Goal: Task Accomplishment & Management: Use online tool/utility

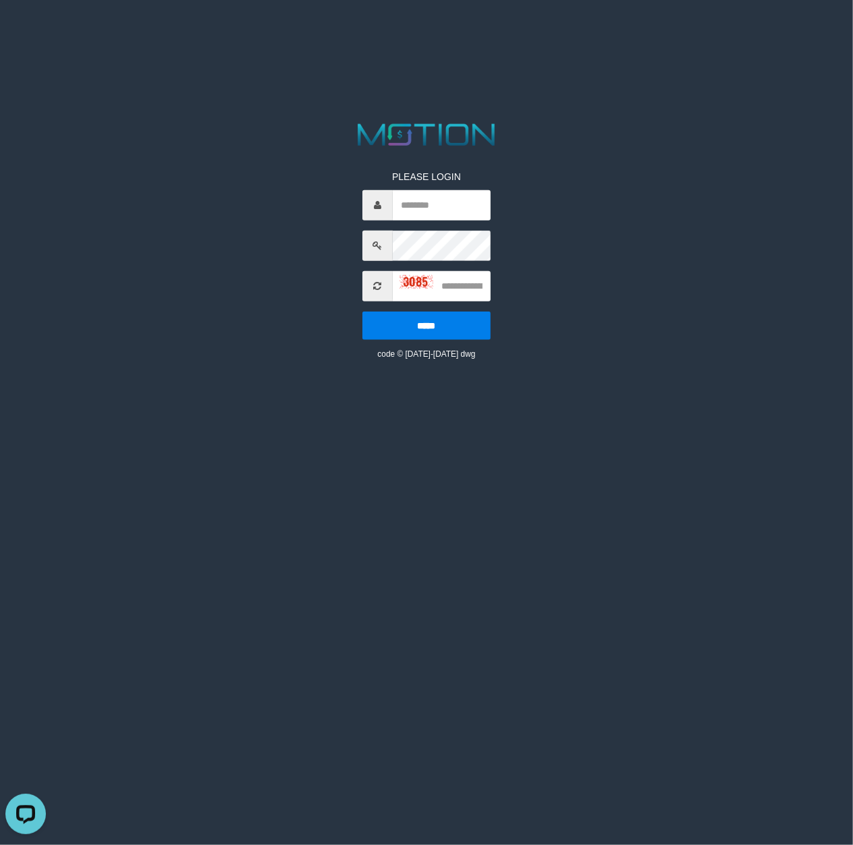
click at [93, 34] on html "PLEASE LOGIN ***** code © 2012-2018 dwg" at bounding box center [426, 17] width 853 height 34
click at [86, 34] on html "PLEASE LOGIN ***** code © 2012-2018 dwg" at bounding box center [426, 17] width 853 height 34
click at [55, 34] on html "PLEASE LOGIN ***** code © 2012-2018 dwg" at bounding box center [426, 17] width 853 height 34
click at [475, 208] on input "text" at bounding box center [442, 205] width 98 height 30
paste input "**********"
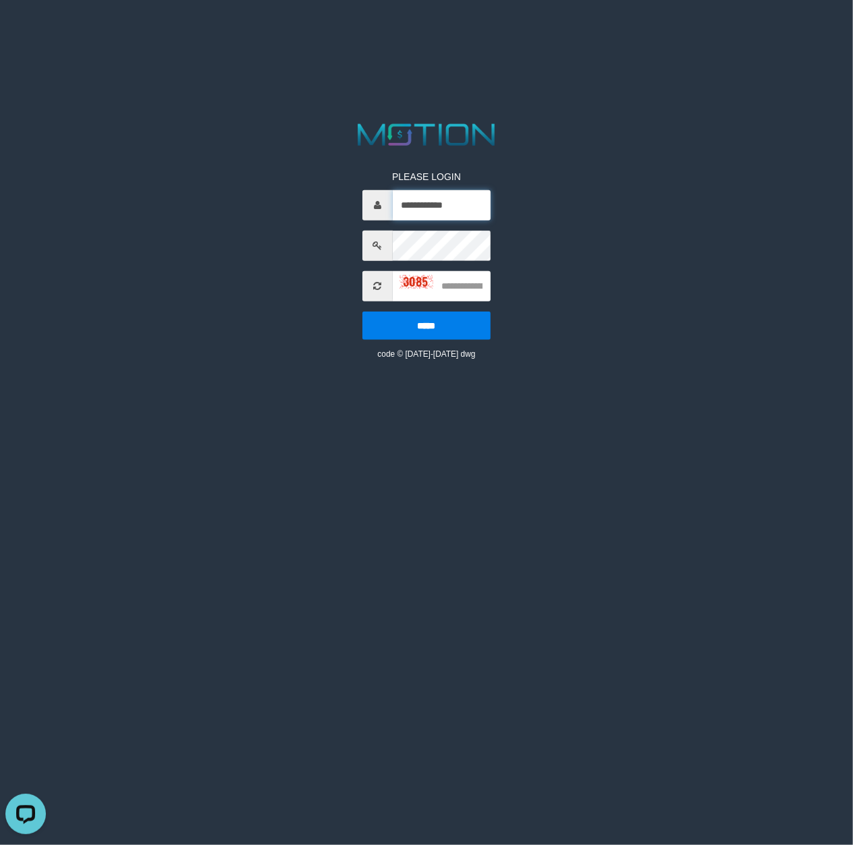
type input "**********"
click at [472, 291] on input "text" at bounding box center [442, 286] width 98 height 30
type input "****"
click at [362, 311] on input "*****" at bounding box center [426, 325] width 129 height 28
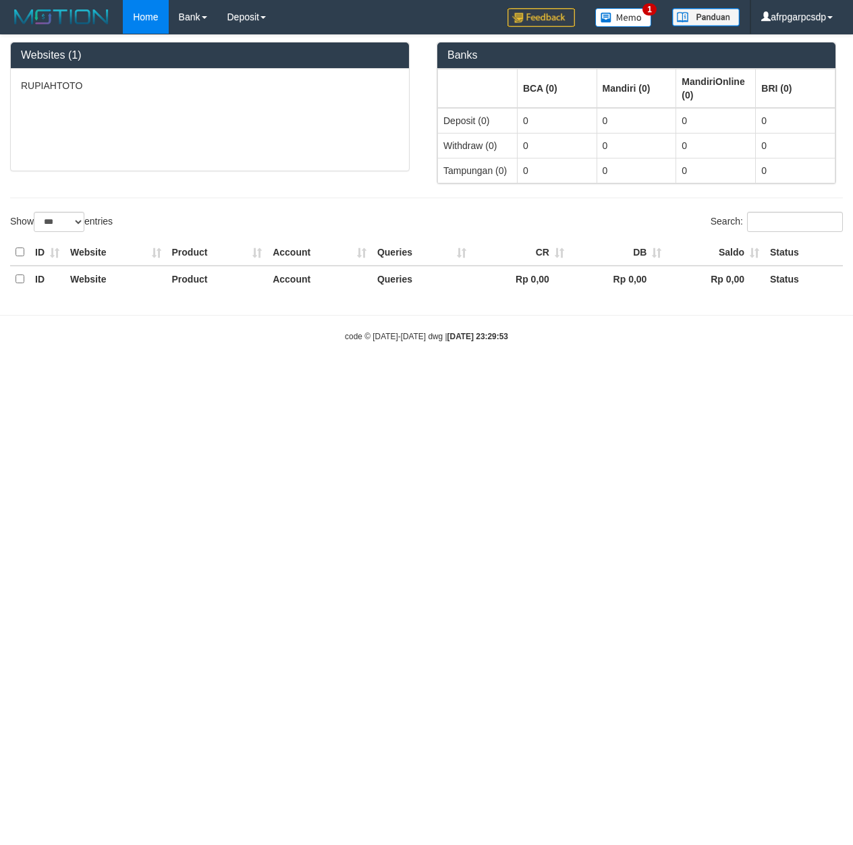
select select "***"
click at [546, 376] on html "Toggle navigation Home Bank Account List Load By Website Group [ITOTO] RUPIAHTO…" at bounding box center [426, 188] width 853 height 376
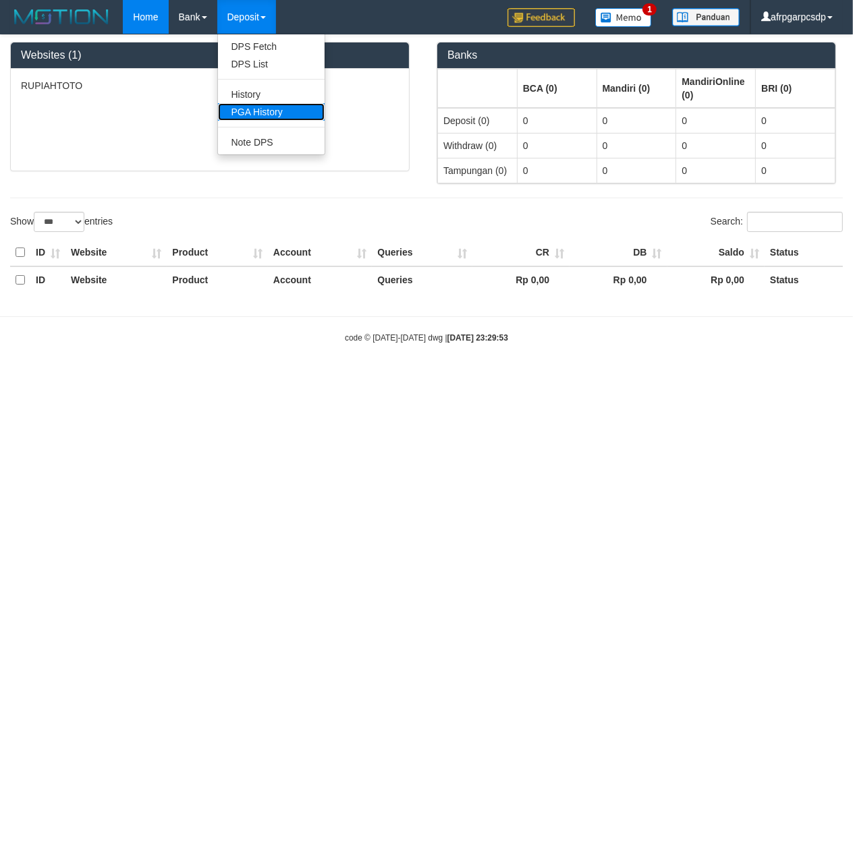
click at [272, 110] on link "PGA History" at bounding box center [271, 112] width 107 height 18
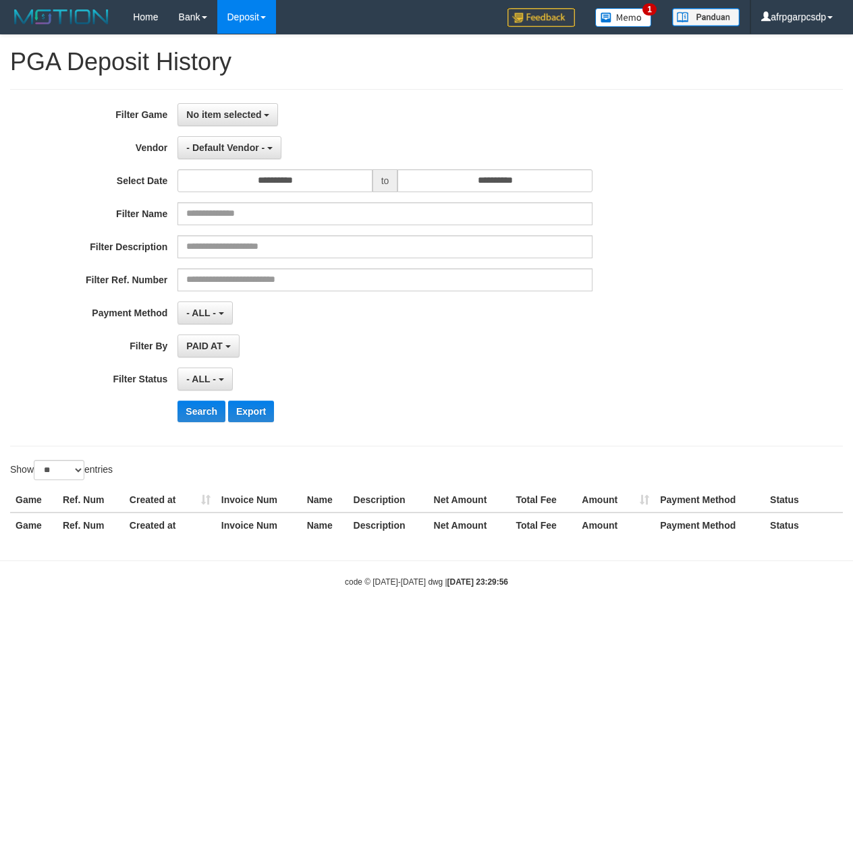
select select
select select "**"
click at [250, 121] on button "No item selected" at bounding box center [227, 114] width 101 height 23
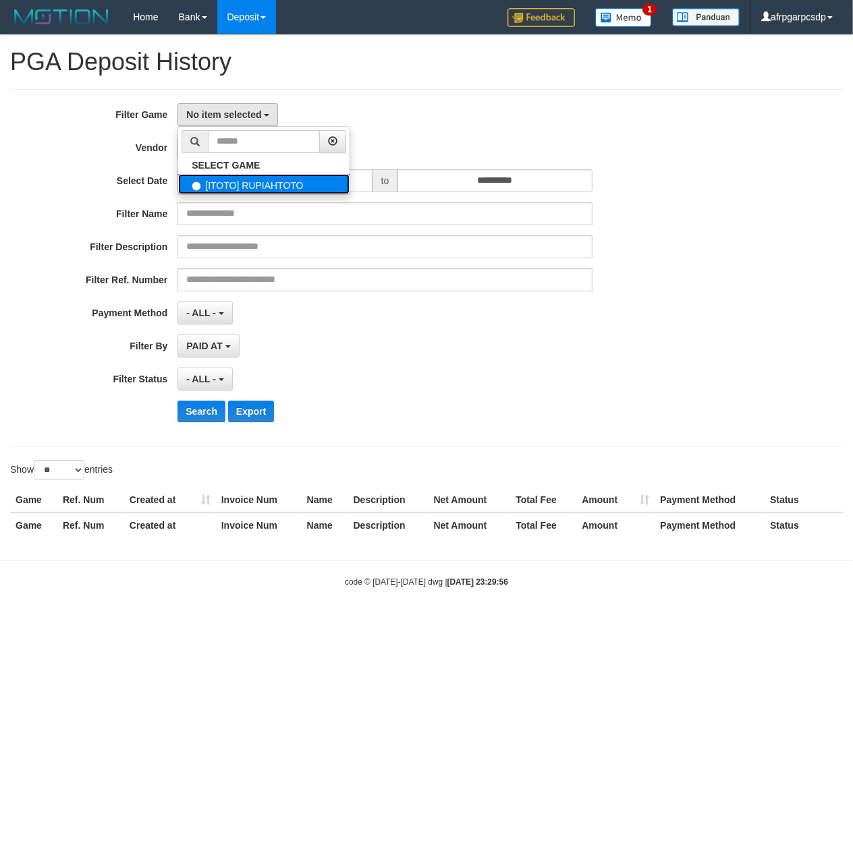
click at [301, 186] on label "[ITOTO] RUPIAHTOTO" at bounding box center [263, 184] width 171 height 20
select select "***"
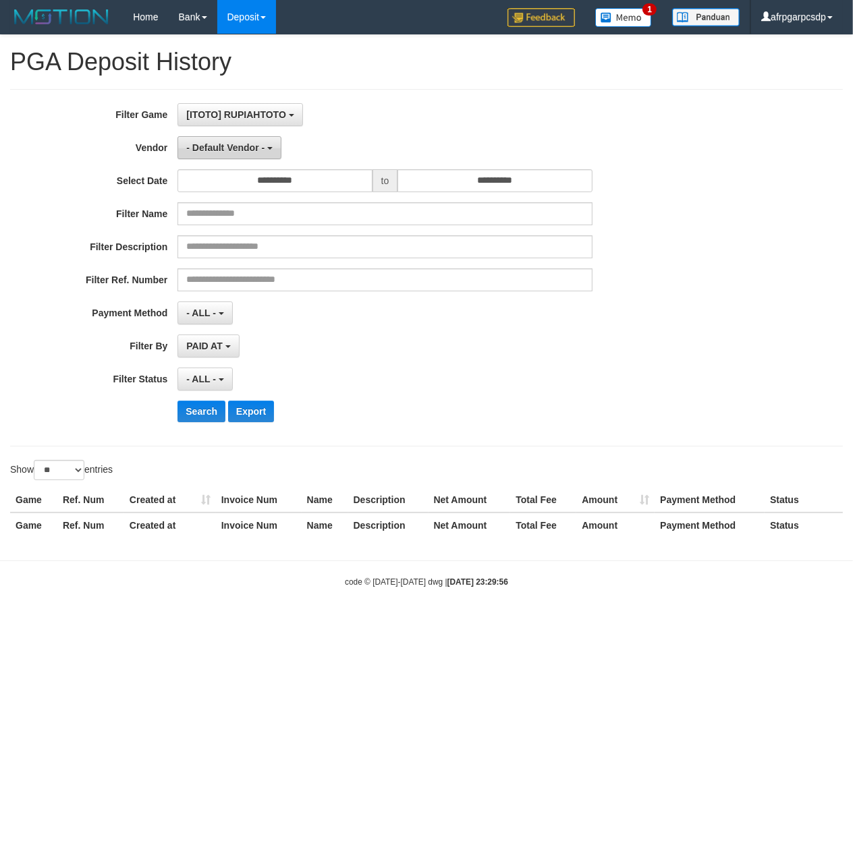
click at [238, 150] on span "- Default Vendor -" at bounding box center [225, 147] width 78 height 11
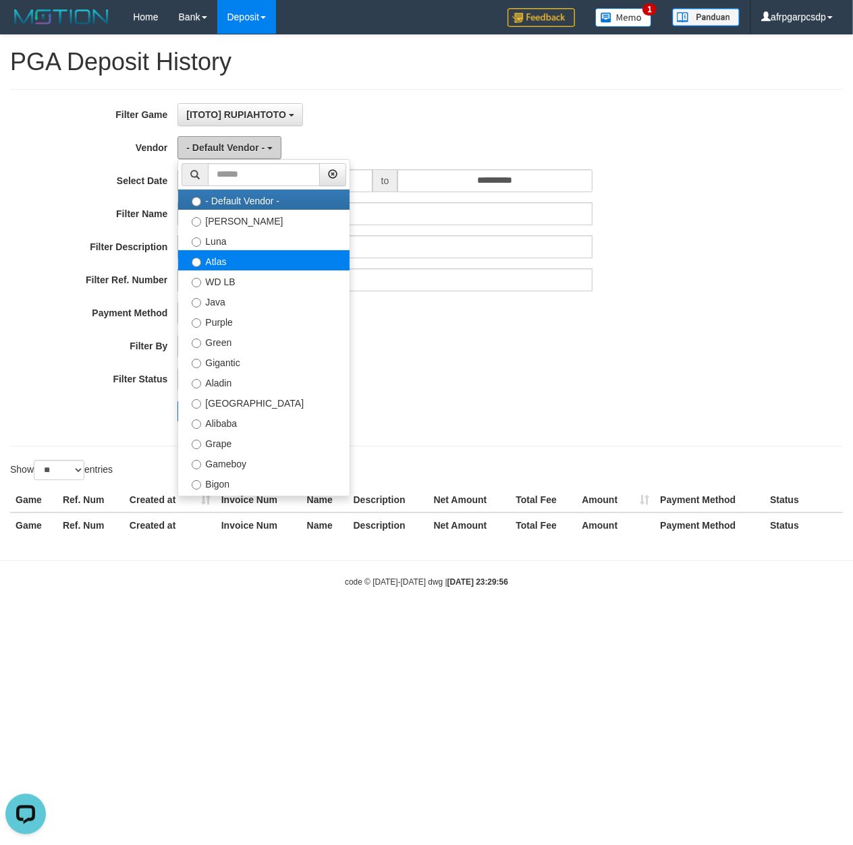
scroll to position [0, 0]
click at [248, 265] on label "Atlas" at bounding box center [263, 260] width 171 height 20
select select "**********"
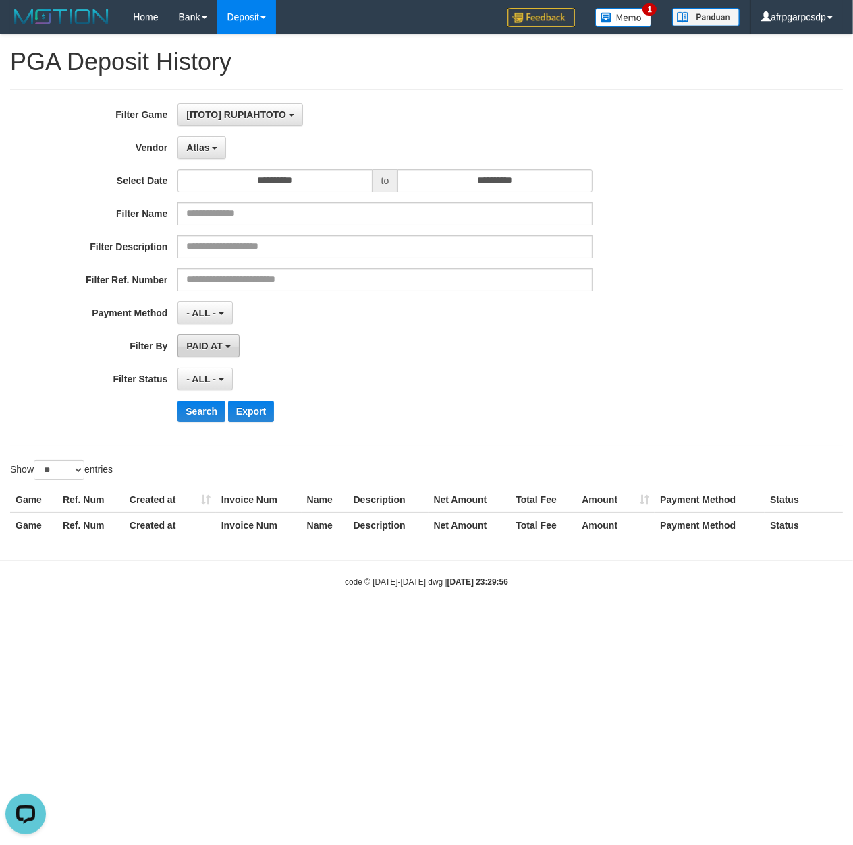
drag, startPoint x: 213, startPoint y: 357, endPoint x: 212, endPoint y: 348, distance: 8.8
click at [213, 354] on button "PAID AT" at bounding box center [207, 346] width 61 height 23
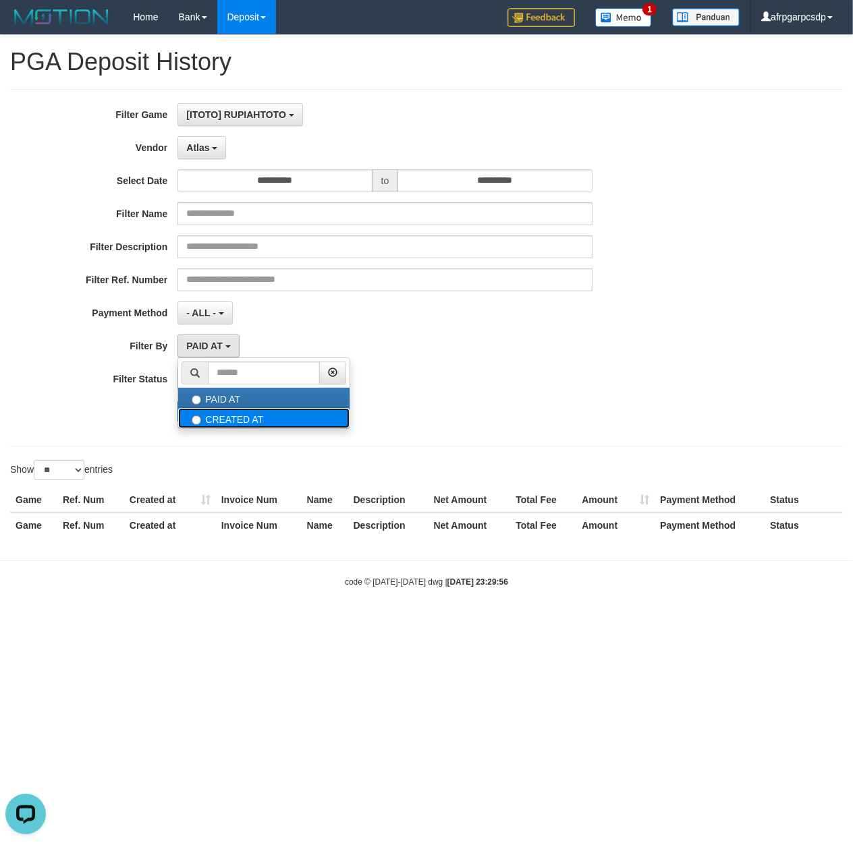
click at [228, 417] on label "CREATED AT" at bounding box center [263, 418] width 171 height 20
select select "*"
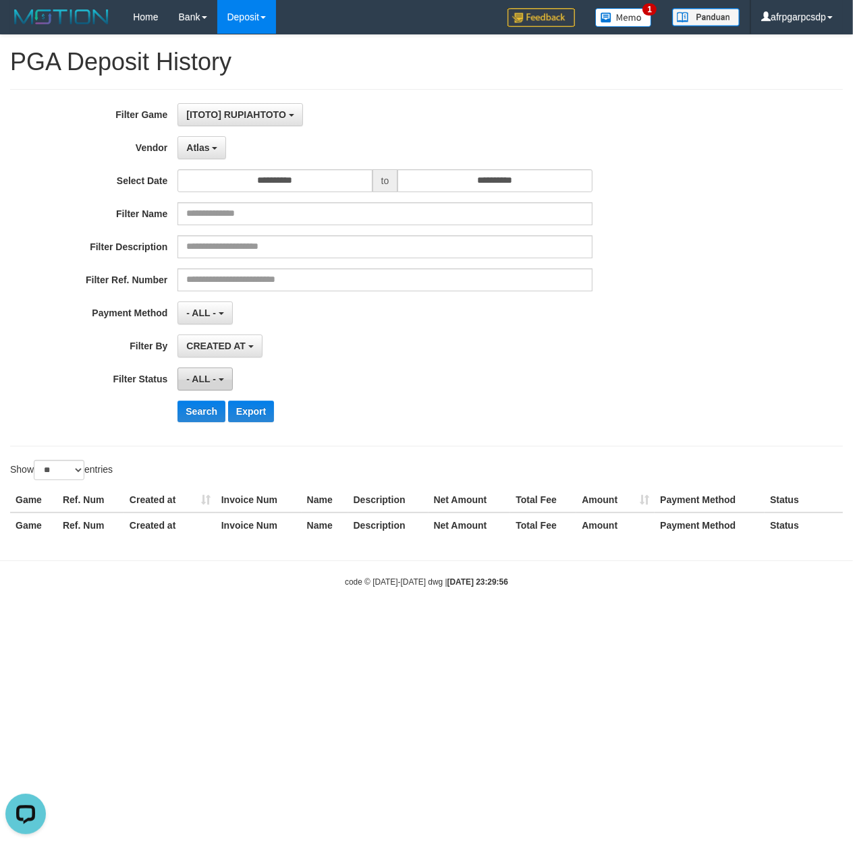
click at [203, 377] on span "- ALL -" at bounding box center [201, 379] width 30 height 11
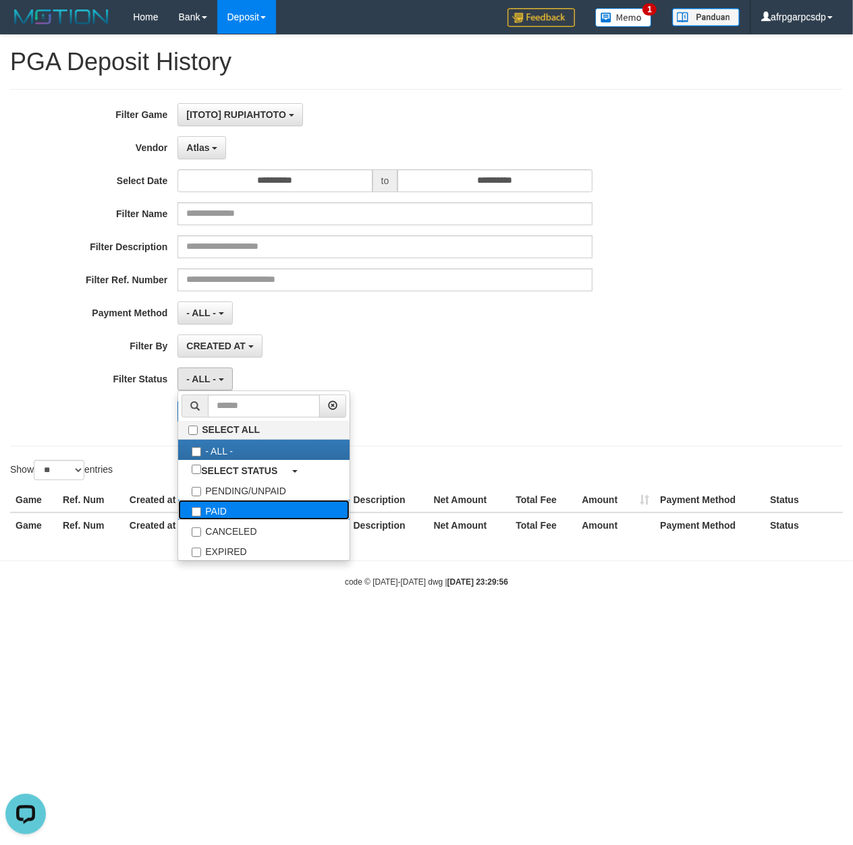
click at [250, 511] on label "PAID" at bounding box center [263, 510] width 171 height 20
select select "*"
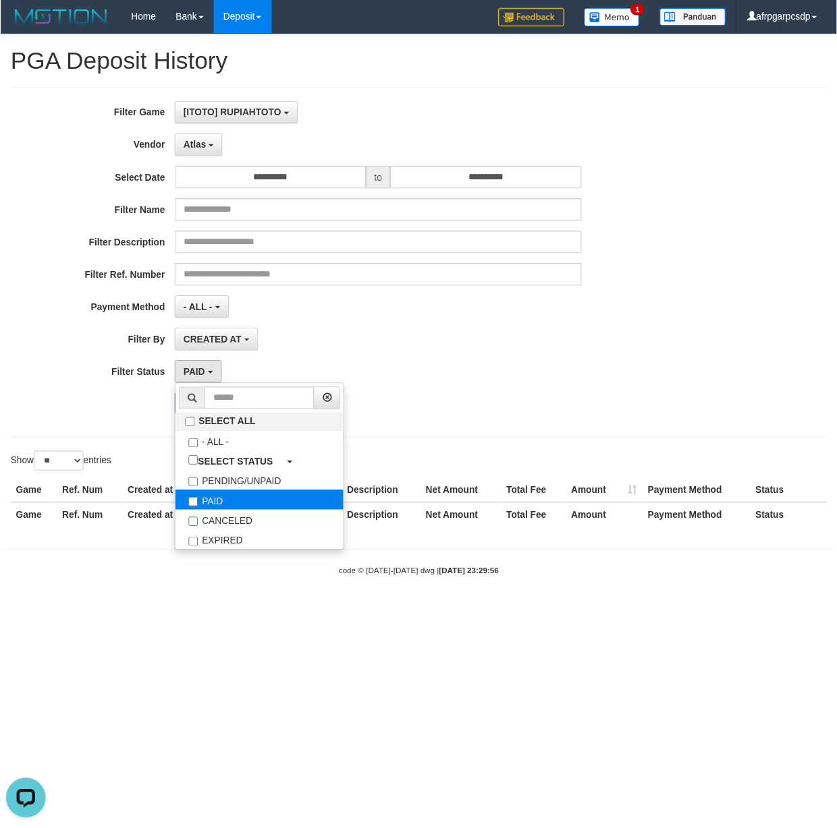
scroll to position [40, 0]
click at [34, 460] on select "** ** ** ***" at bounding box center [59, 470] width 51 height 20
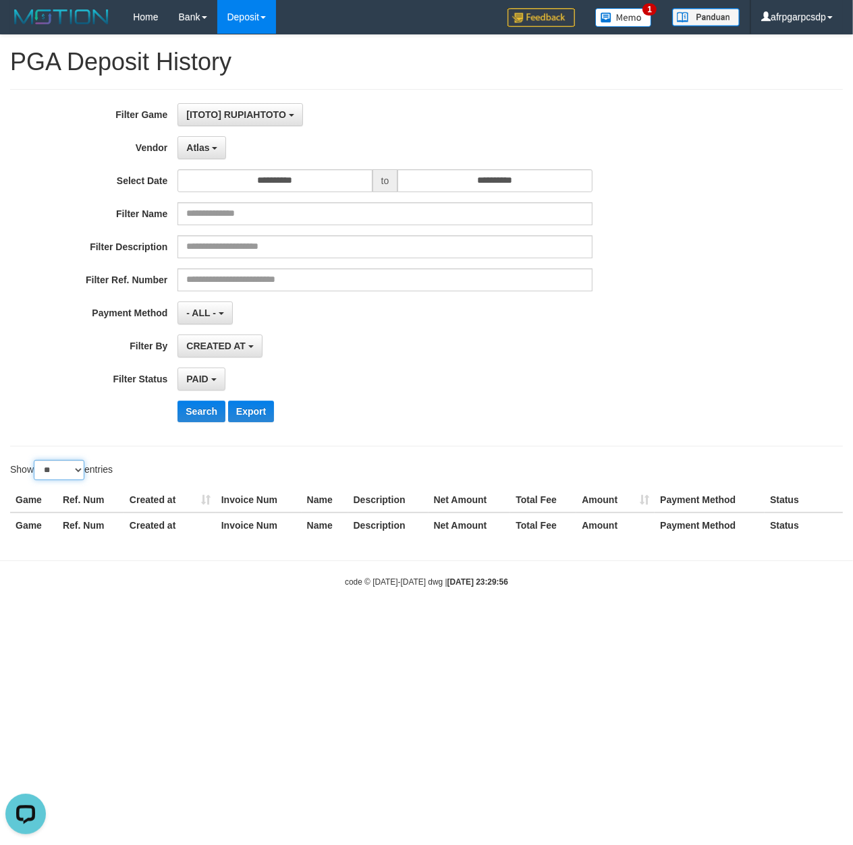
select select "***"
click option "***" at bounding box center [0, 0] width 0 height 0
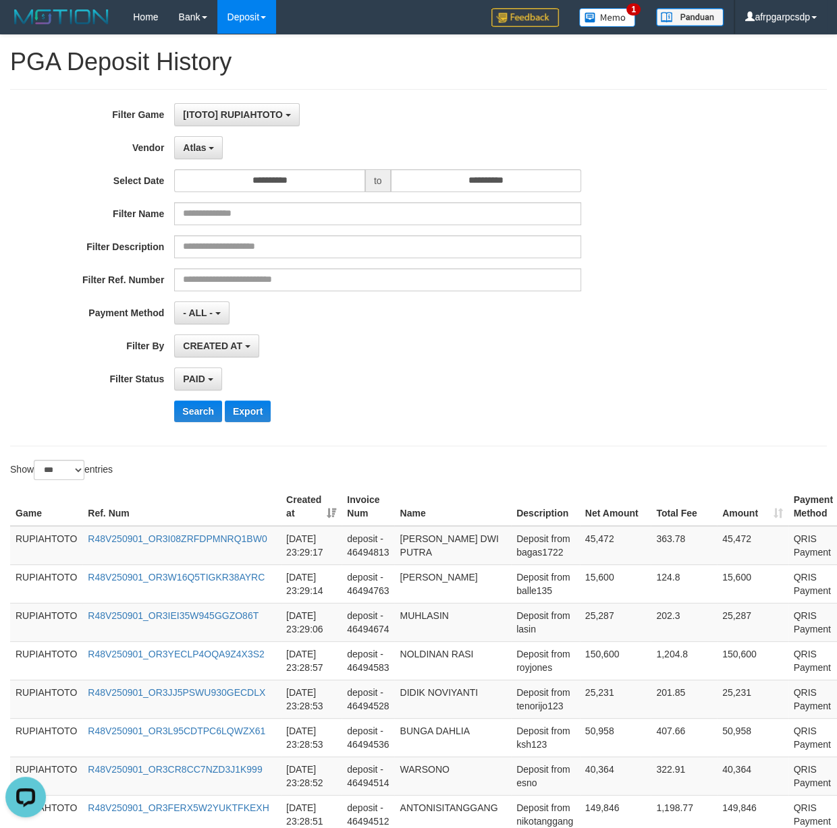
click at [27, 192] on div "**********" at bounding box center [348, 180] width 697 height 23
click at [205, 420] on button "Search" at bounding box center [198, 412] width 48 height 22
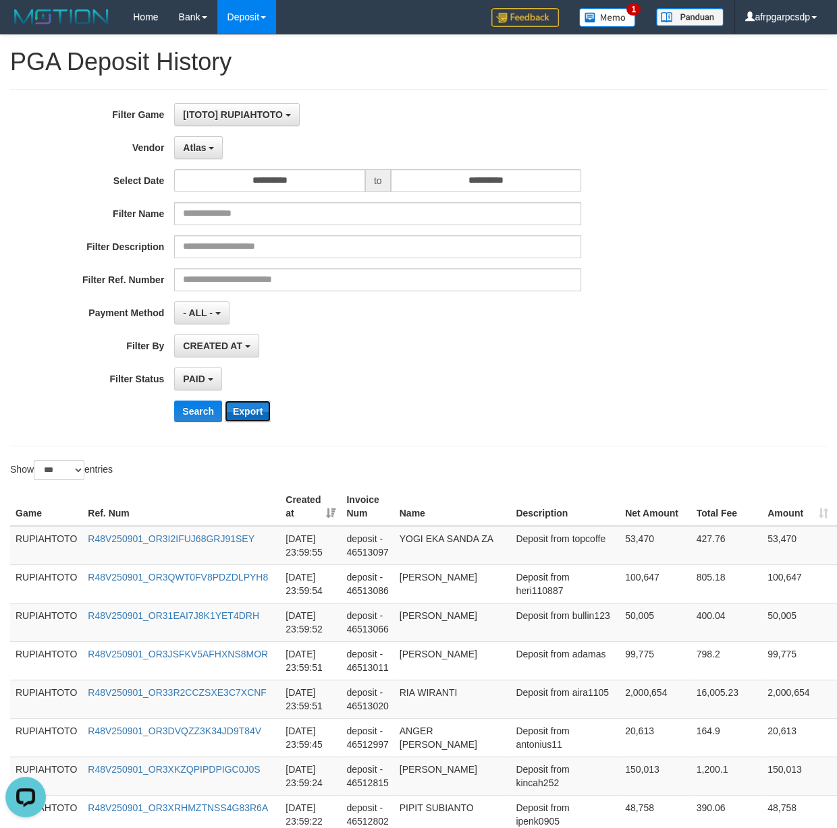
click at [267, 414] on button "Export" at bounding box center [248, 412] width 46 height 22
click at [255, 411] on button "Export" at bounding box center [248, 412] width 46 height 22
click at [256, 417] on button "Export" at bounding box center [248, 412] width 46 height 22
click at [598, 387] on div "**********" at bounding box center [348, 379] width 697 height 23
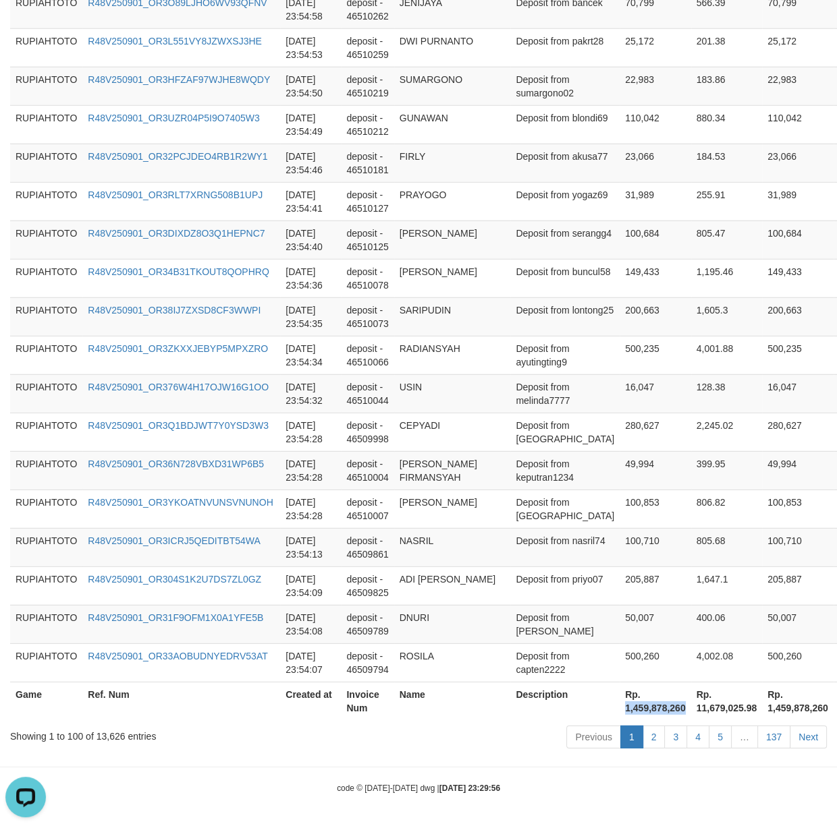
drag, startPoint x: 561, startPoint y: 709, endPoint x: 619, endPoint y: 708, distance: 58.0
click at [619, 708] on th "Rp. 1,459,878,260" at bounding box center [655, 701] width 72 height 38
copy th "1,459,878,260"
click at [720, 743] on link "5" at bounding box center [719, 737] width 23 height 23
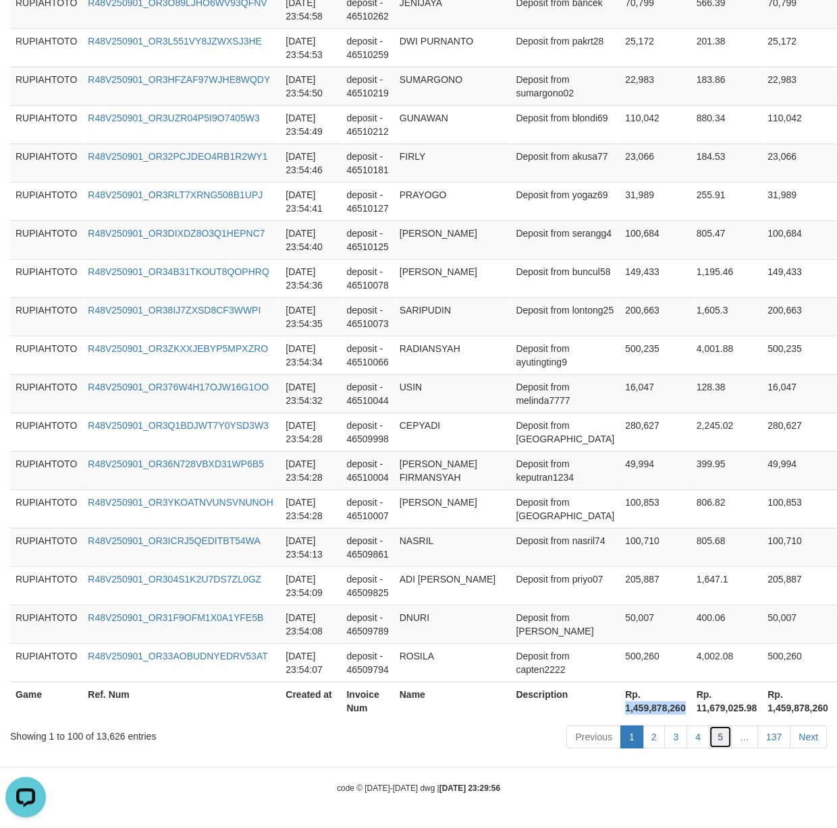
drag, startPoint x: 720, startPoint y: 743, endPoint x: 0, endPoint y: 598, distance: 735.1
click at [716, 743] on link "5" at bounding box center [719, 737] width 23 height 23
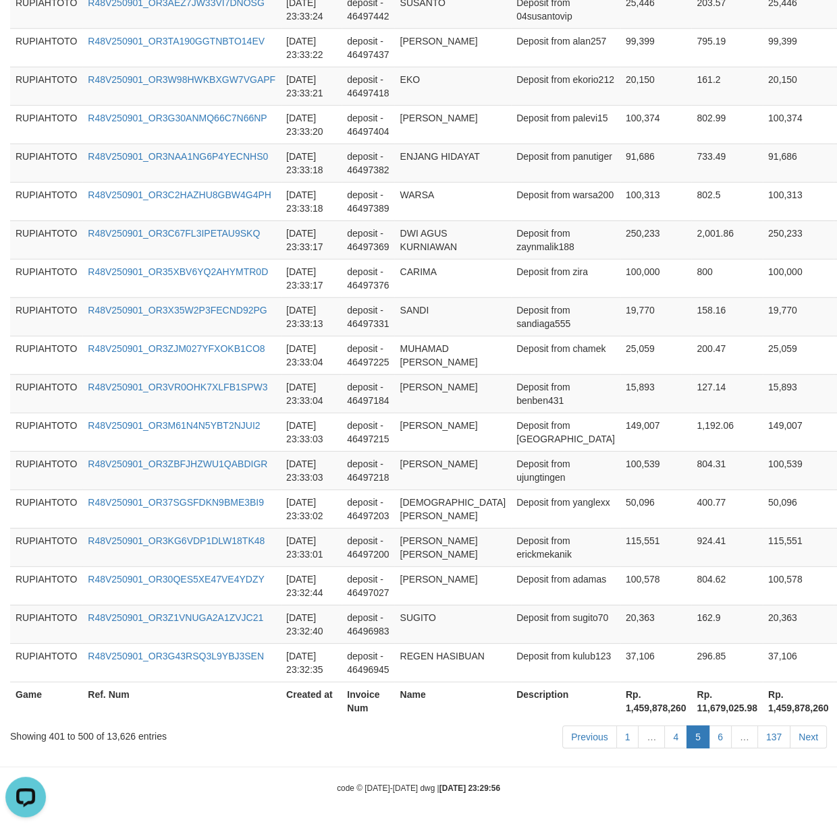
scroll to position [3736, 0]
click at [718, 741] on link "6" at bounding box center [719, 737] width 23 height 23
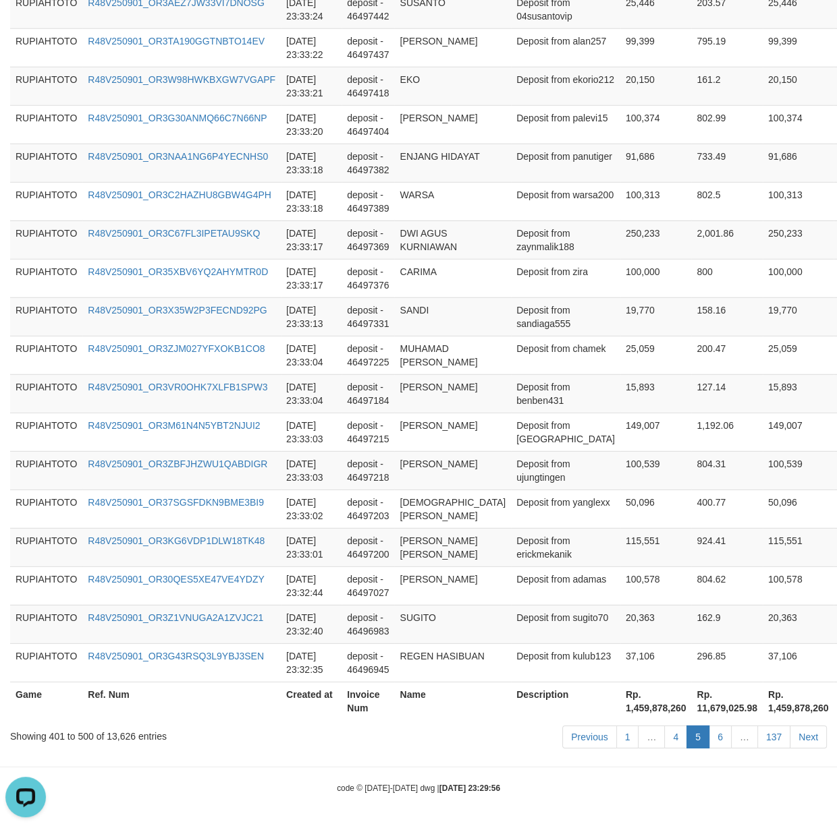
click at [718, 741] on link "6" at bounding box center [719, 737] width 23 height 23
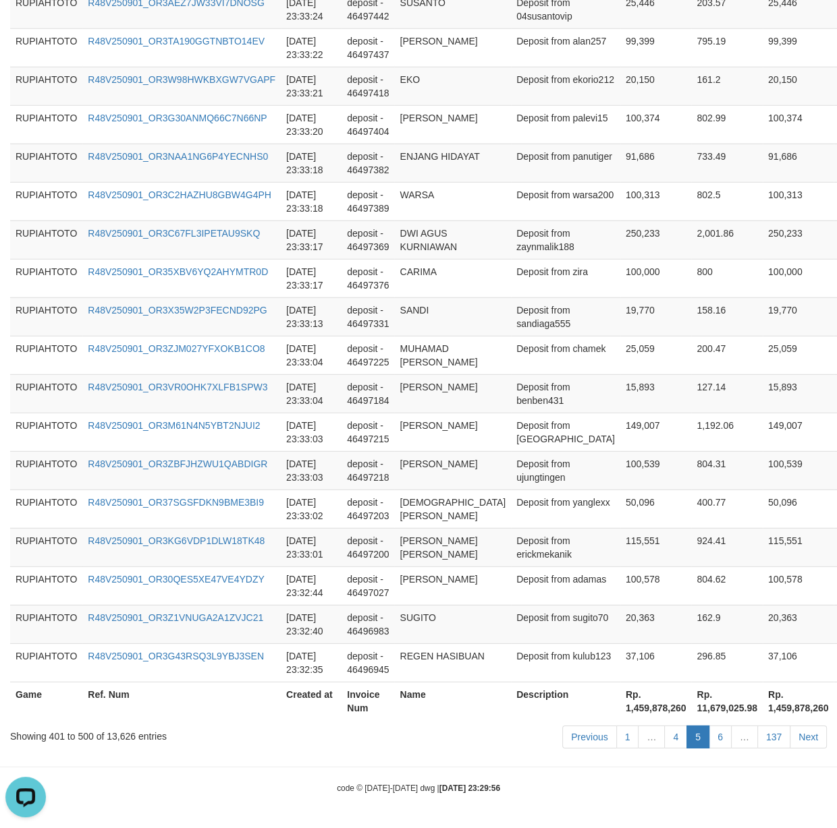
click at [718, 741] on link "6" at bounding box center [719, 737] width 23 height 23
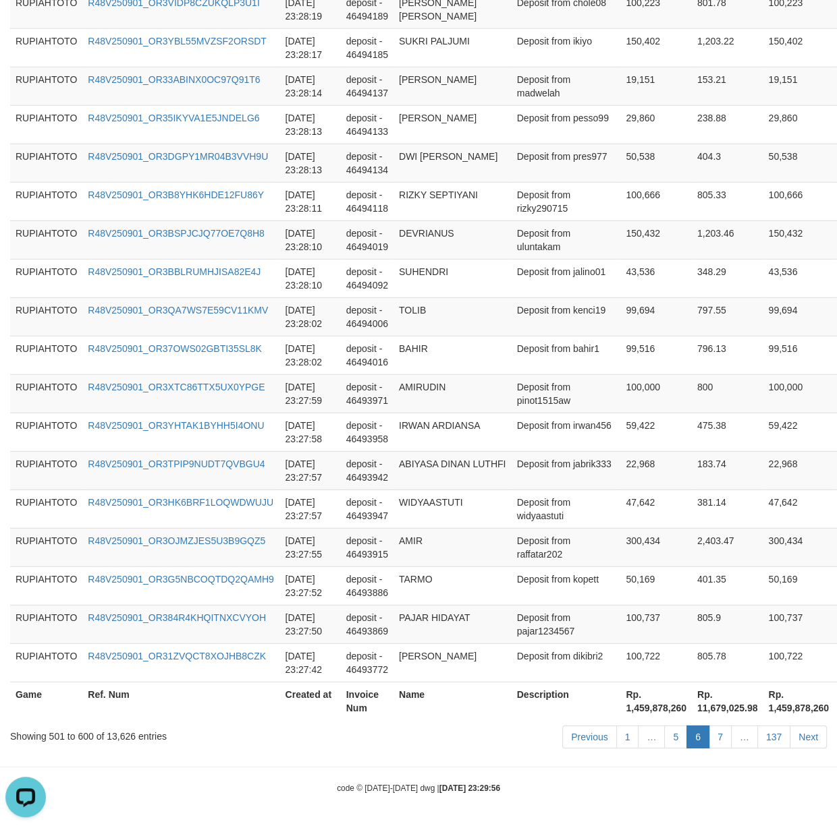
scroll to position [3723, 0]
click at [718, 741] on link "7" at bounding box center [719, 737] width 23 height 23
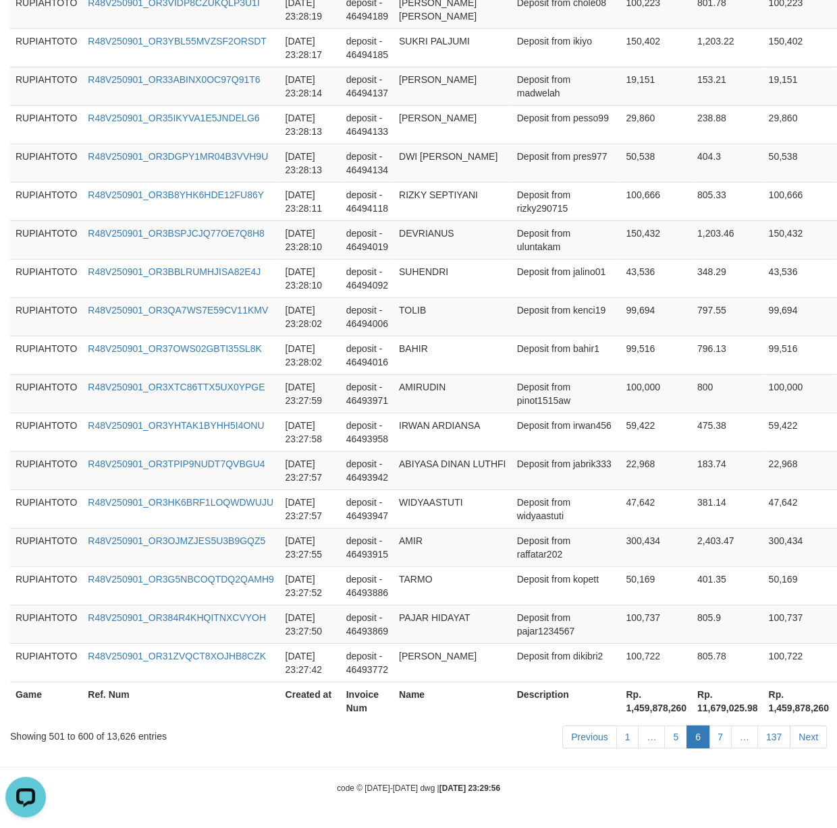
click at [718, 741] on link "7" at bounding box center [719, 737] width 23 height 23
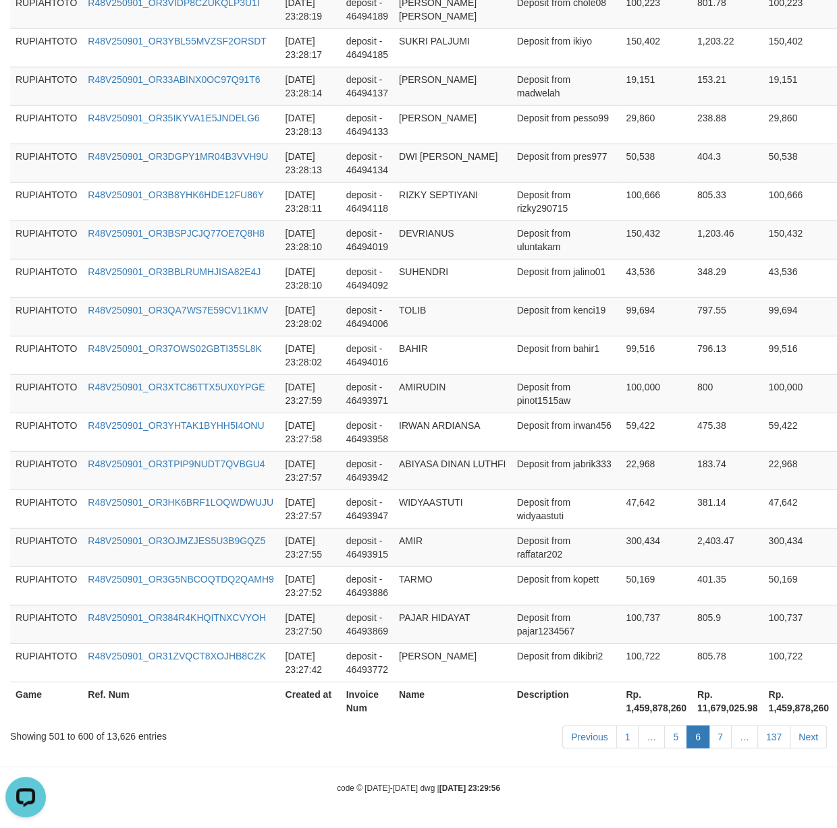
scroll to position [3736, 0]
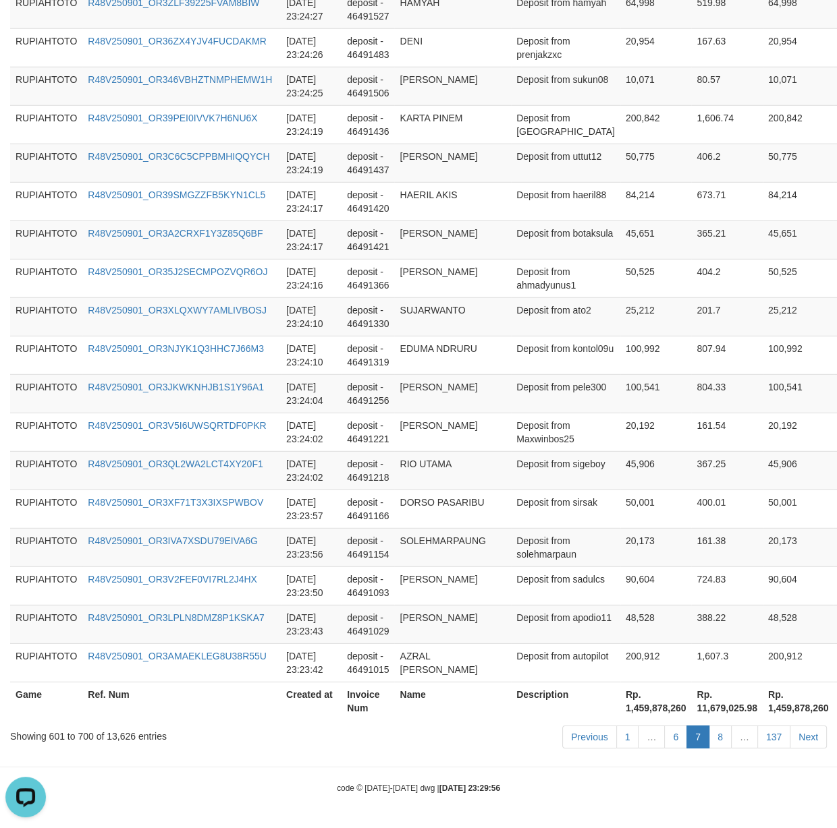
click at [718, 741] on link "8" at bounding box center [719, 737] width 23 height 23
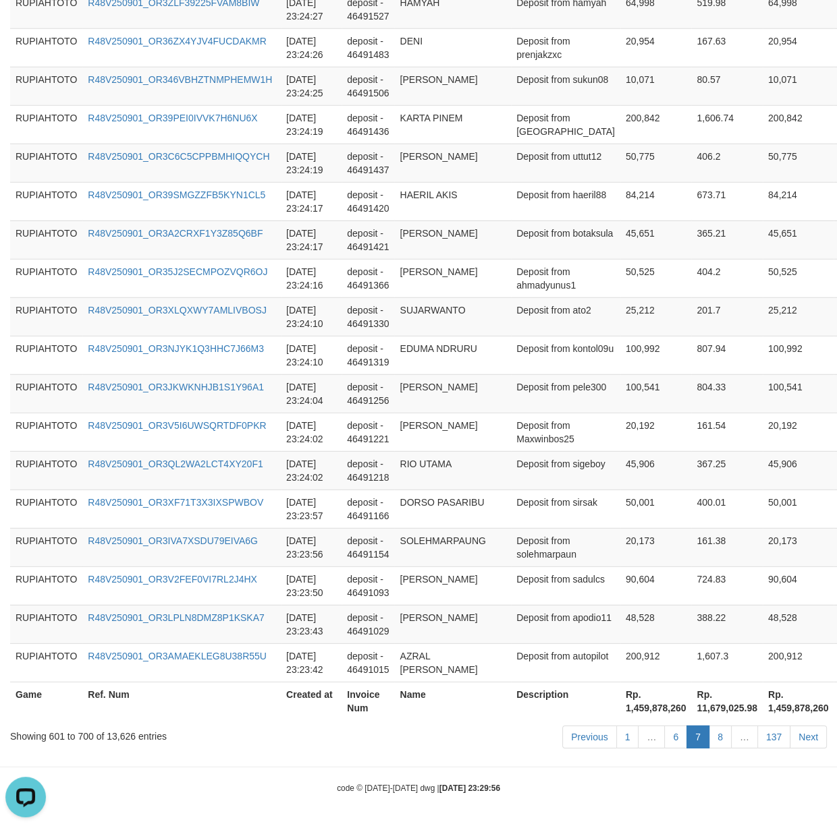
click at [718, 741] on link "8" at bounding box center [719, 737] width 23 height 23
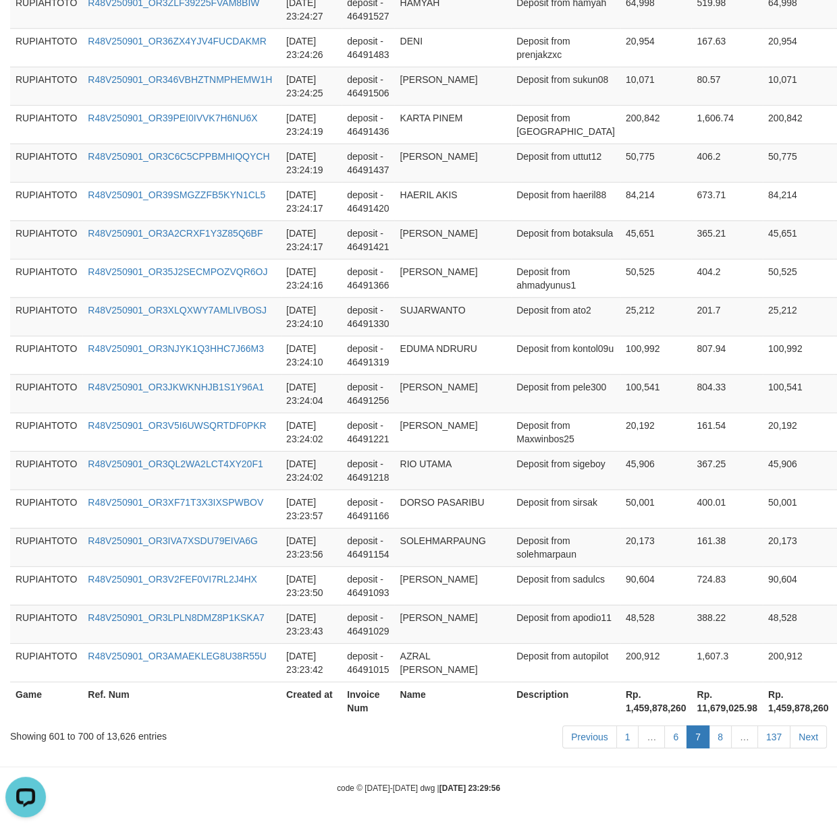
click at [718, 741] on link "8" at bounding box center [719, 737] width 23 height 23
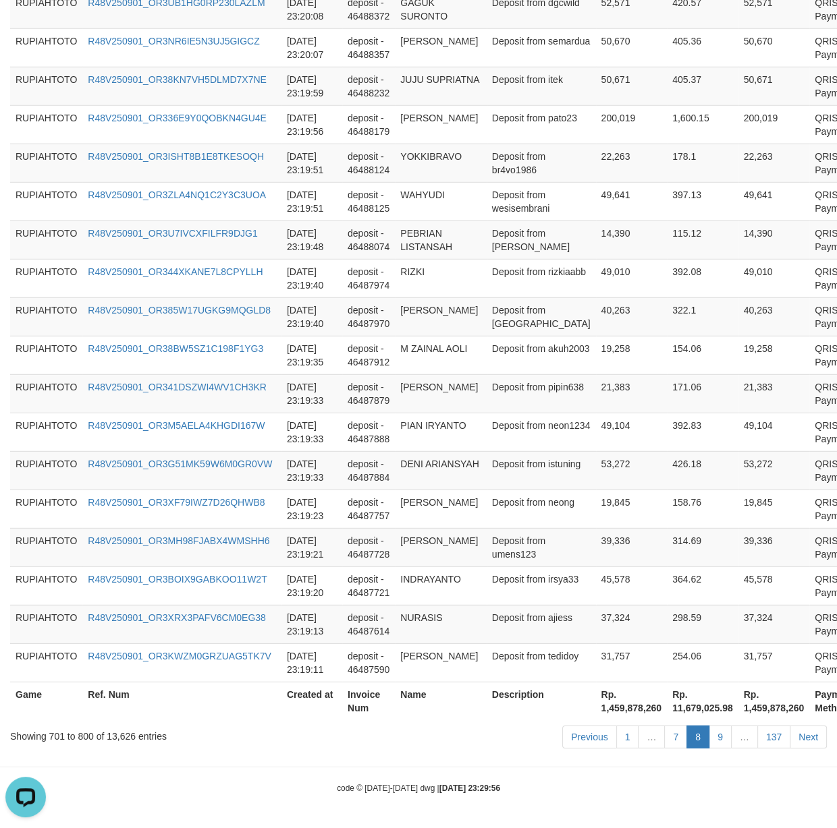
click at [718, 741] on link "9" at bounding box center [719, 737] width 23 height 23
click at [248, 336] on td "R48V250901_OR38BW5SZ1C198F1YG3" at bounding box center [181, 355] width 199 height 38
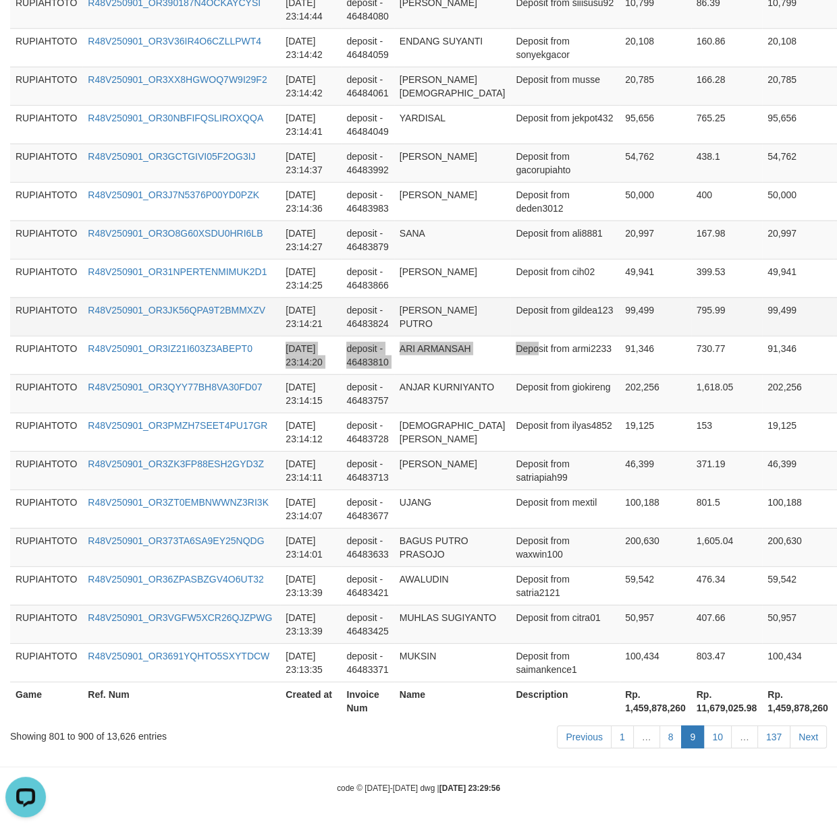
drag, startPoint x: 511, startPoint y: 334, endPoint x: 490, endPoint y: 323, distance: 22.9
click at [723, 745] on link "10" at bounding box center [717, 737] width 28 height 23
drag, startPoint x: 723, startPoint y: 745, endPoint x: 82, endPoint y: 538, distance: 673.1
click at [716, 740] on link "10" at bounding box center [717, 737] width 28 height 23
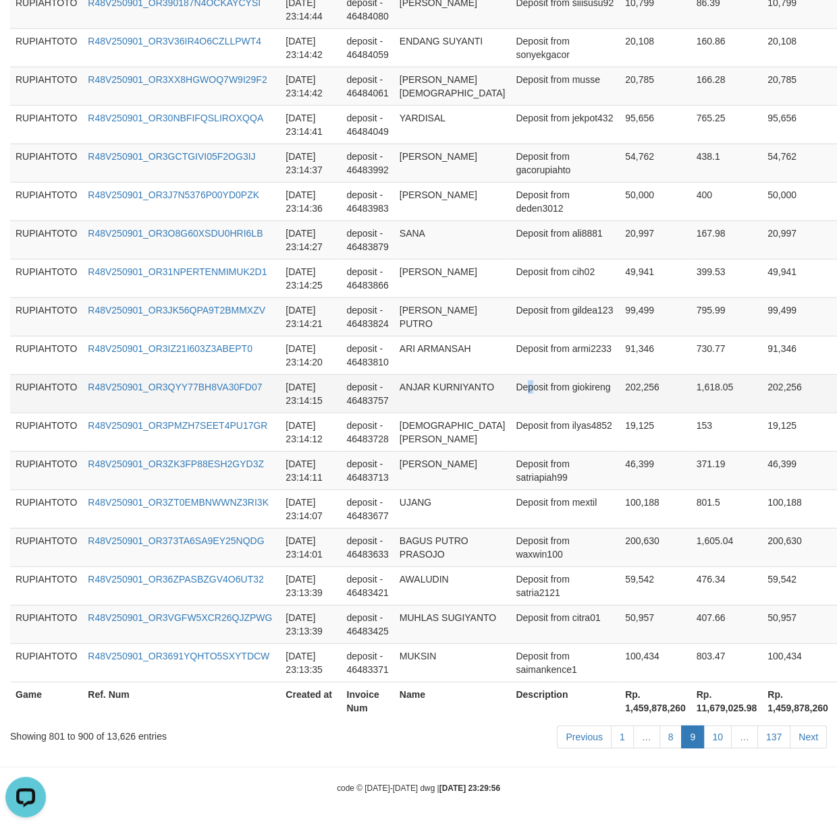
click at [510, 383] on td "Deposit from giokireng" at bounding box center [564, 393] width 109 height 38
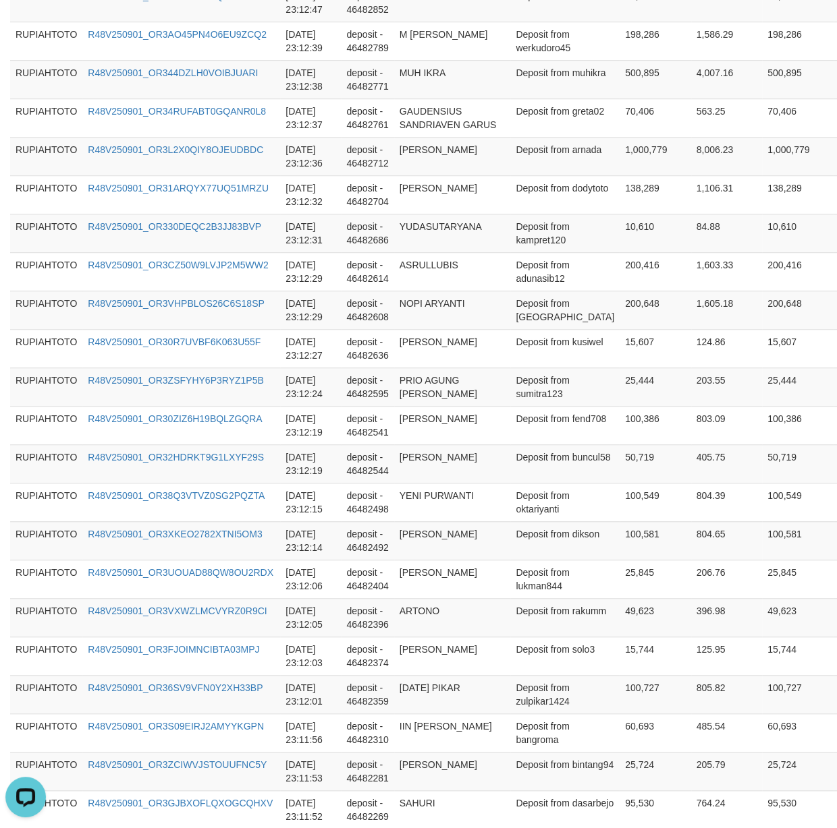
scroll to position [0, 0]
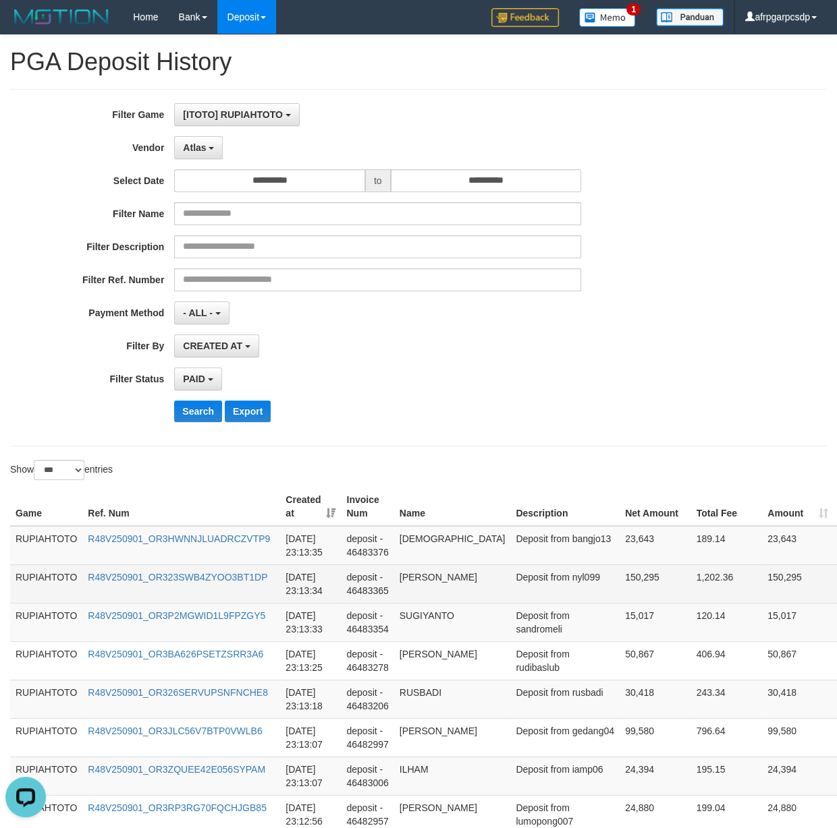
copy td "KAHAR"
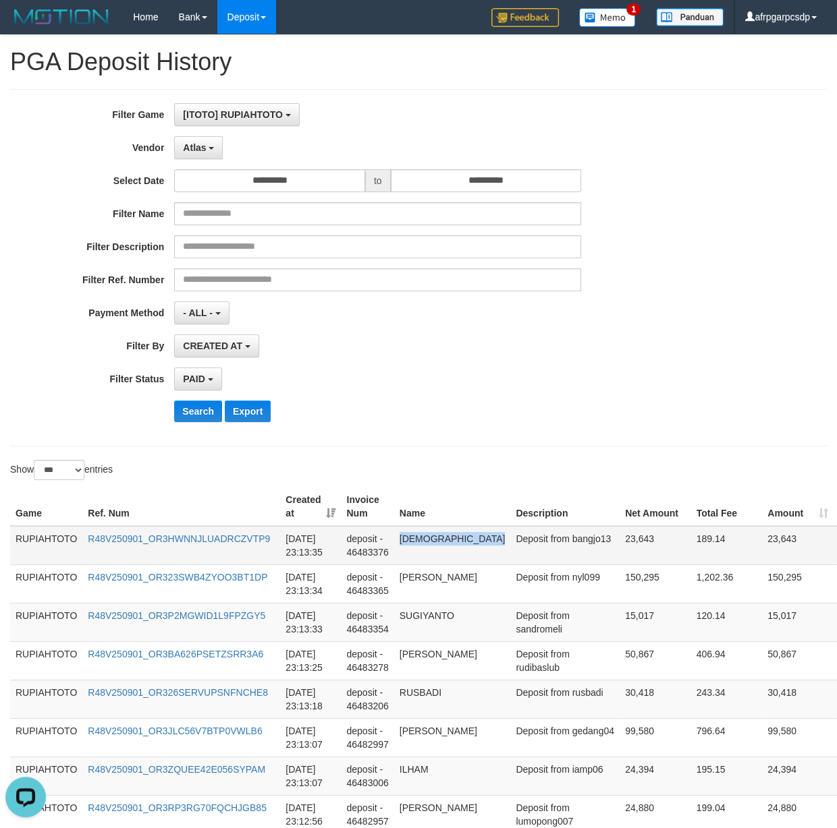
copy td "[DEMOGRAPHIC_DATA]"
drag, startPoint x: 515, startPoint y: 154, endPoint x: 536, endPoint y: 546, distance: 392.5
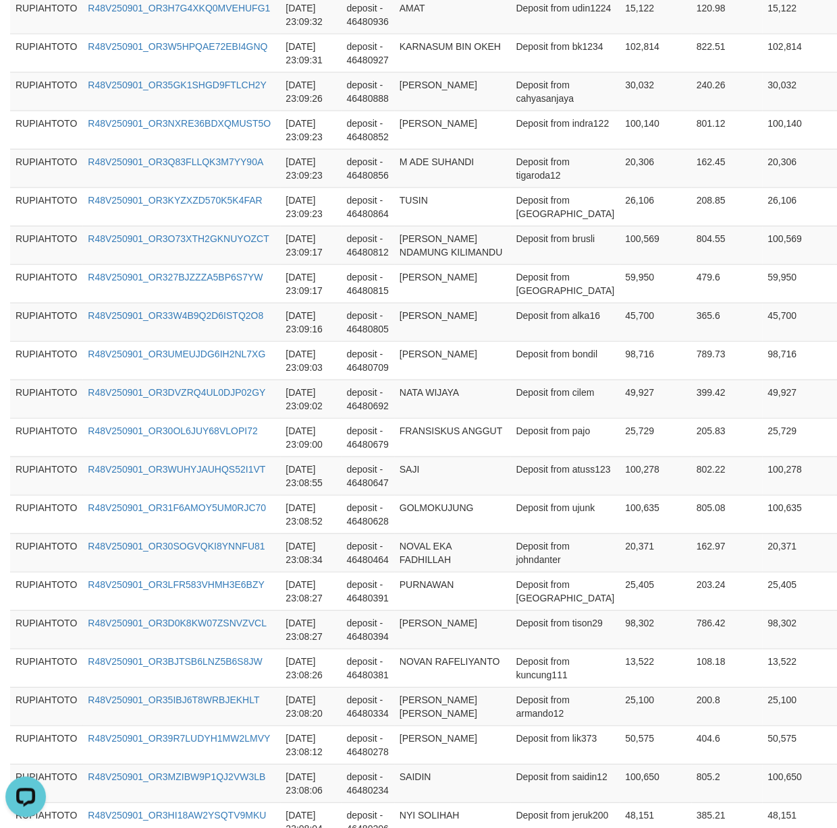
scroll to position [3736, 0]
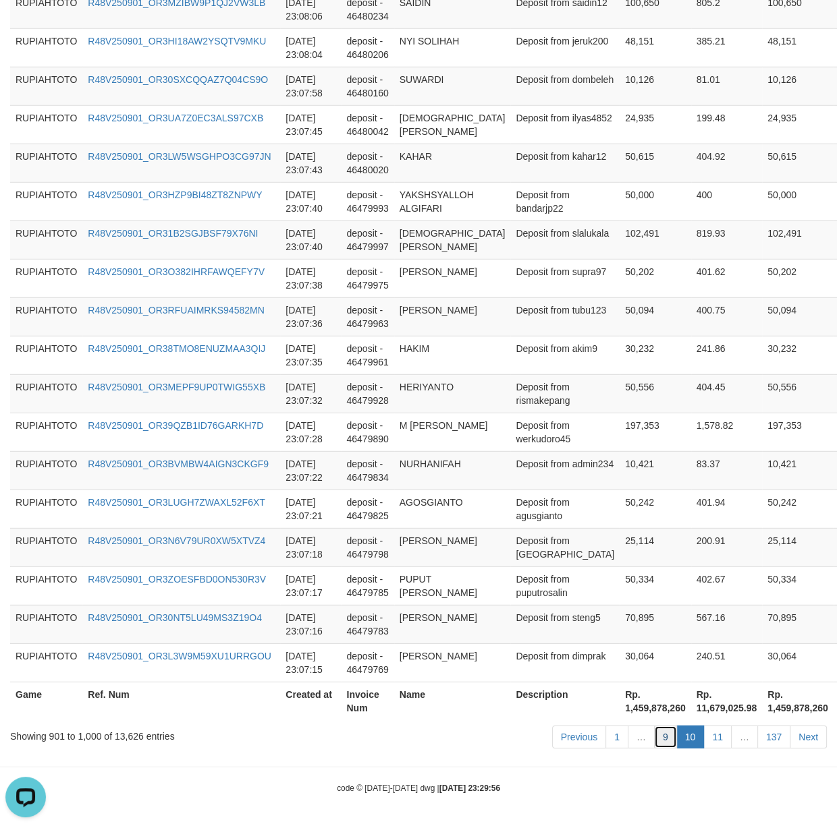
click at [654, 743] on link "9" at bounding box center [665, 737] width 23 height 23
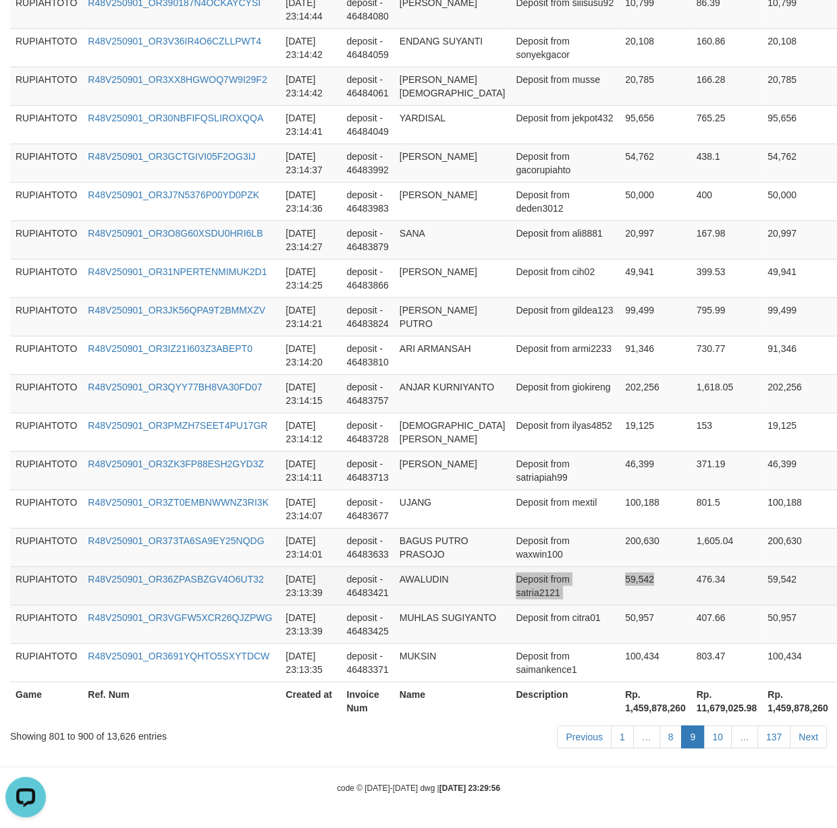
click at [586, 598] on tr "RUPIAHTOTO R48V250901_OR36ZPASBZGV4O6UT32 [DATE] 23:13:39 deposit - 46483421 AW…" at bounding box center [466, 586] width 913 height 38
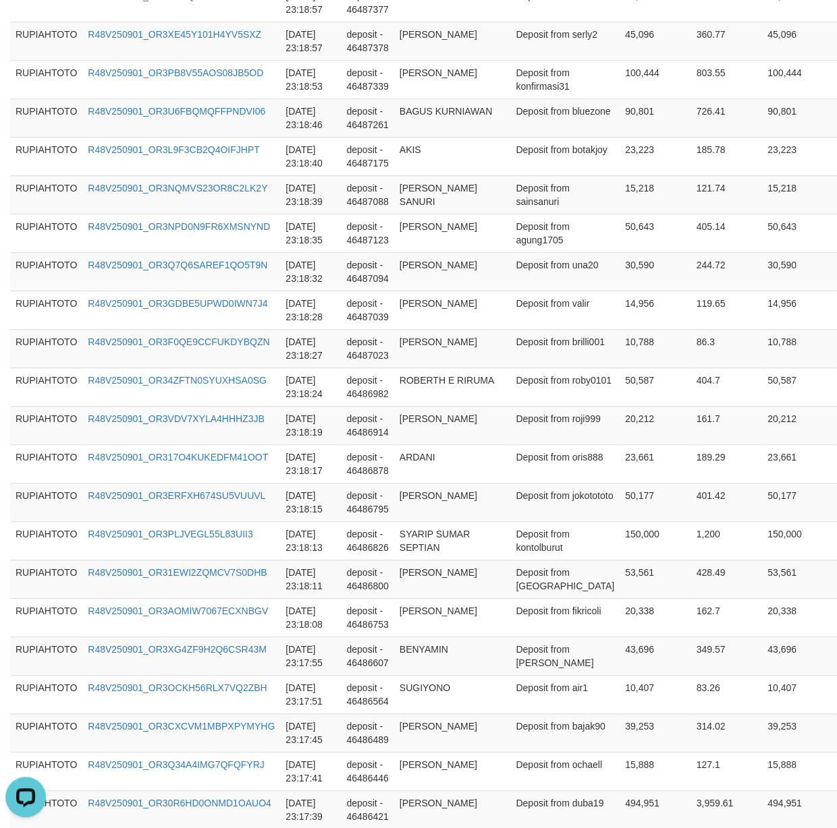
scroll to position [0, 0]
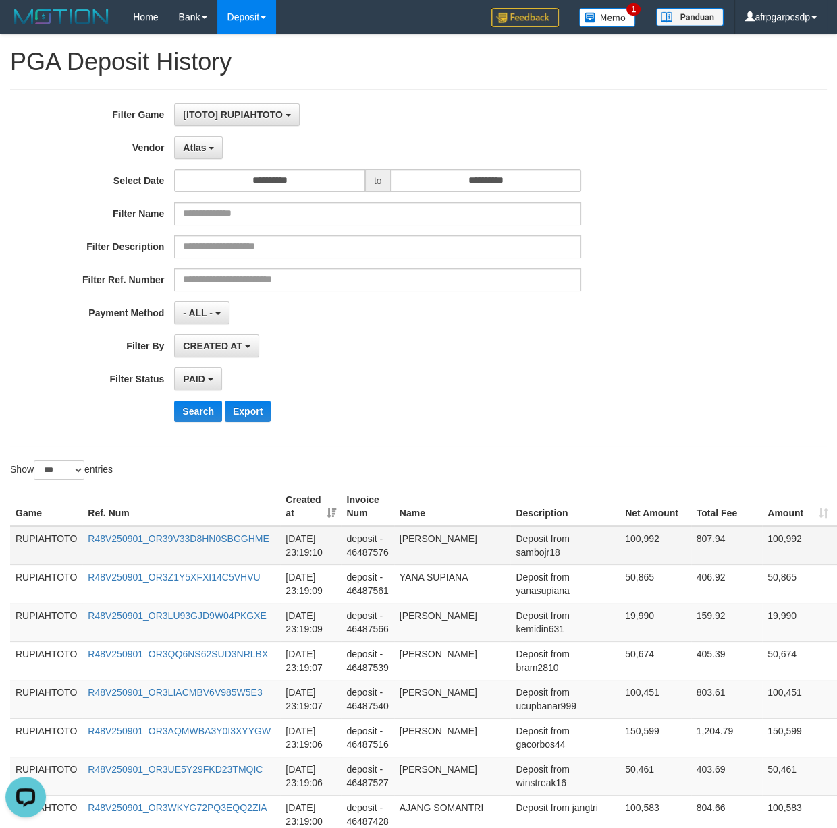
drag, startPoint x: 528, startPoint y: 668, endPoint x: 515, endPoint y: 567, distance: 102.0
click at [510, 558] on td "Deposit from sambojr18" at bounding box center [564, 545] width 109 height 39
copy td "sambojr18"
click at [510, 558] on td "Deposit from sambojr18" at bounding box center [564, 545] width 109 height 39
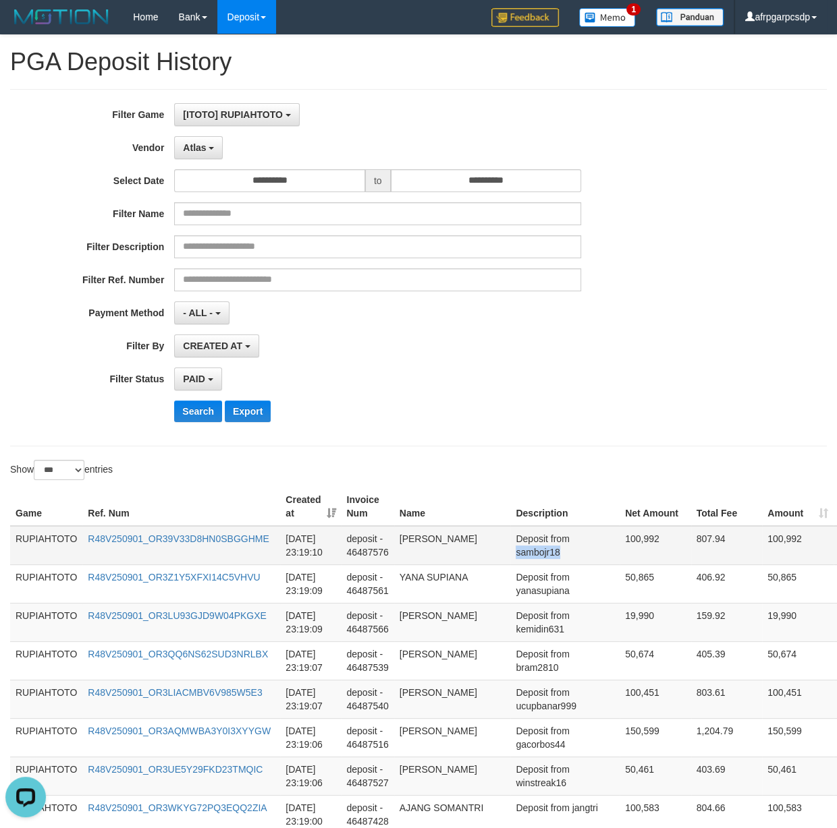
scroll to position [3750, 0]
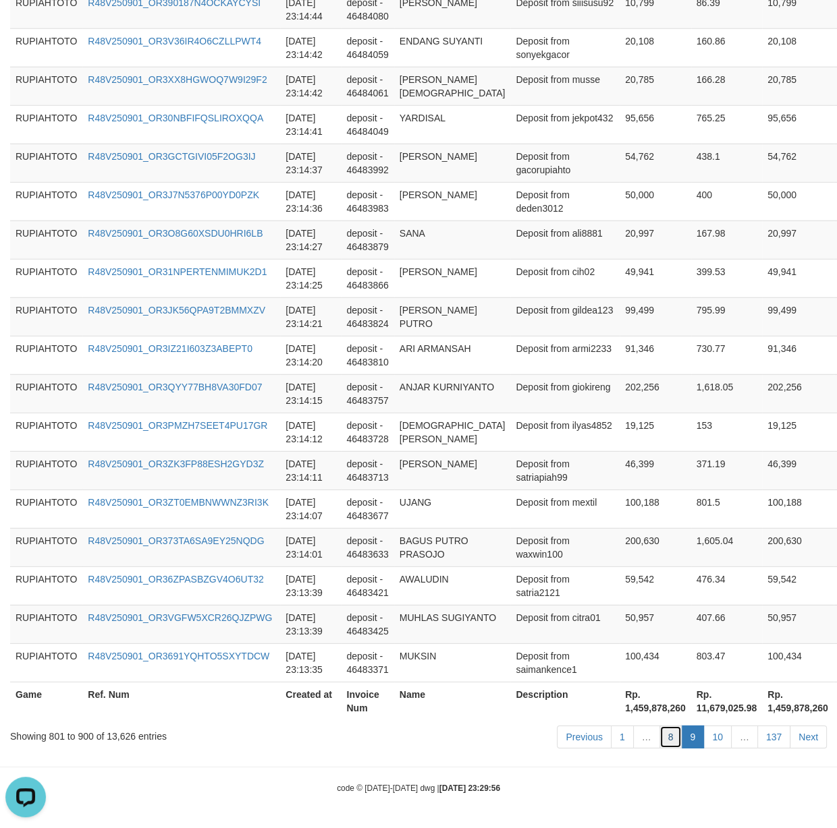
click at [667, 740] on link "8" at bounding box center [670, 737] width 23 height 23
drag, startPoint x: 667, startPoint y: 740, endPoint x: 80, endPoint y: 714, distance: 588.2
click at [663, 739] on link "8" at bounding box center [670, 737] width 23 height 23
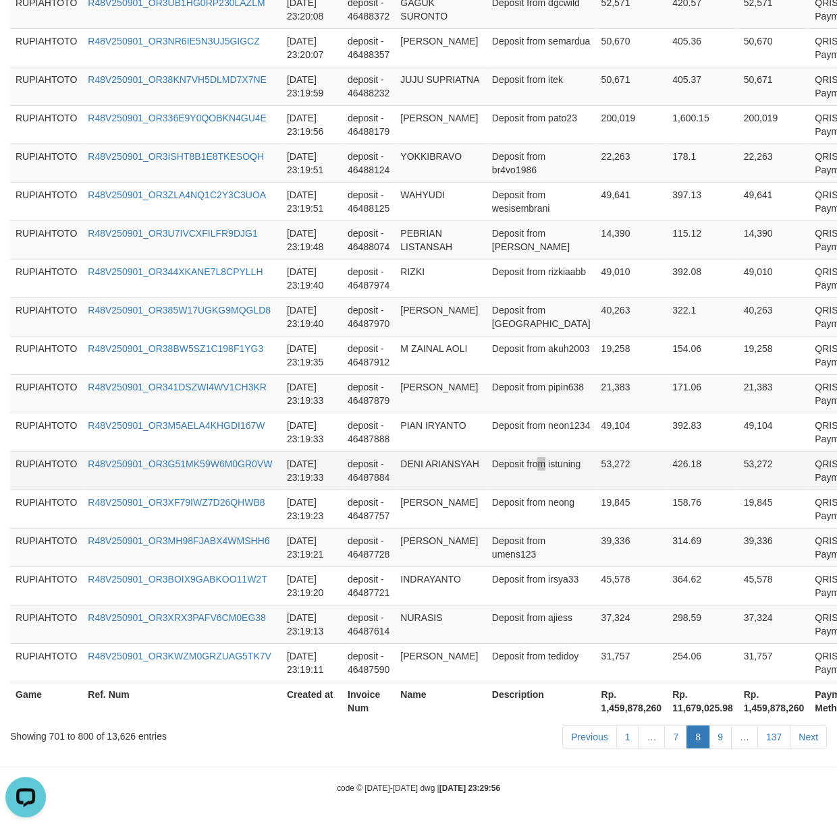
click at [544, 465] on td "Deposit from istuning" at bounding box center [540, 470] width 109 height 38
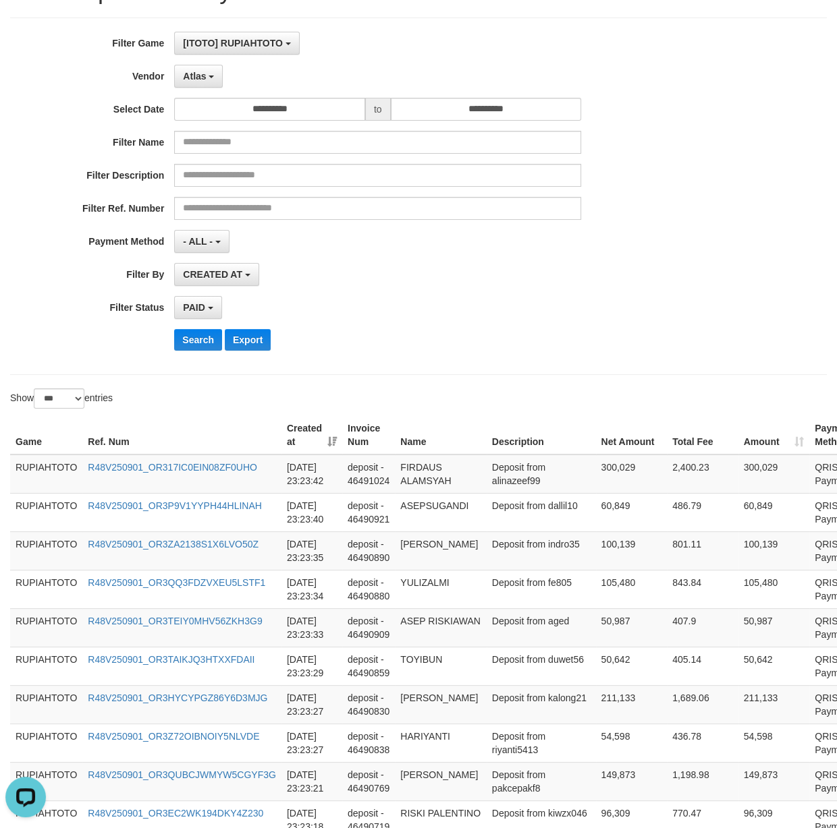
scroll to position [0, 0]
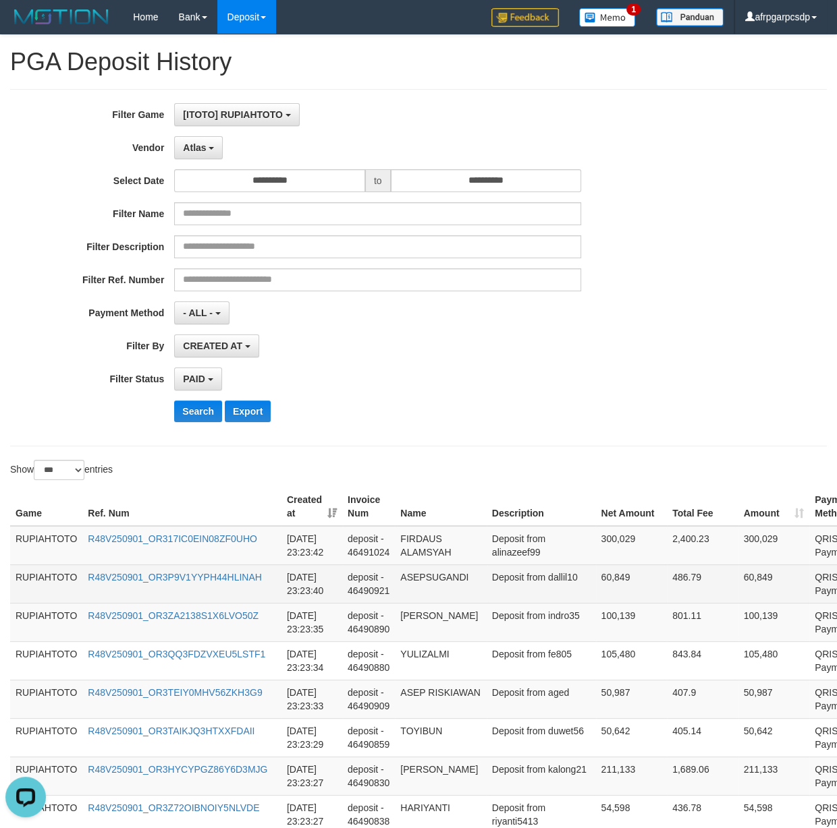
copy td "[PERSON_NAME]"
drag, startPoint x: 521, startPoint y: 656, endPoint x: 542, endPoint y: 574, distance: 84.8
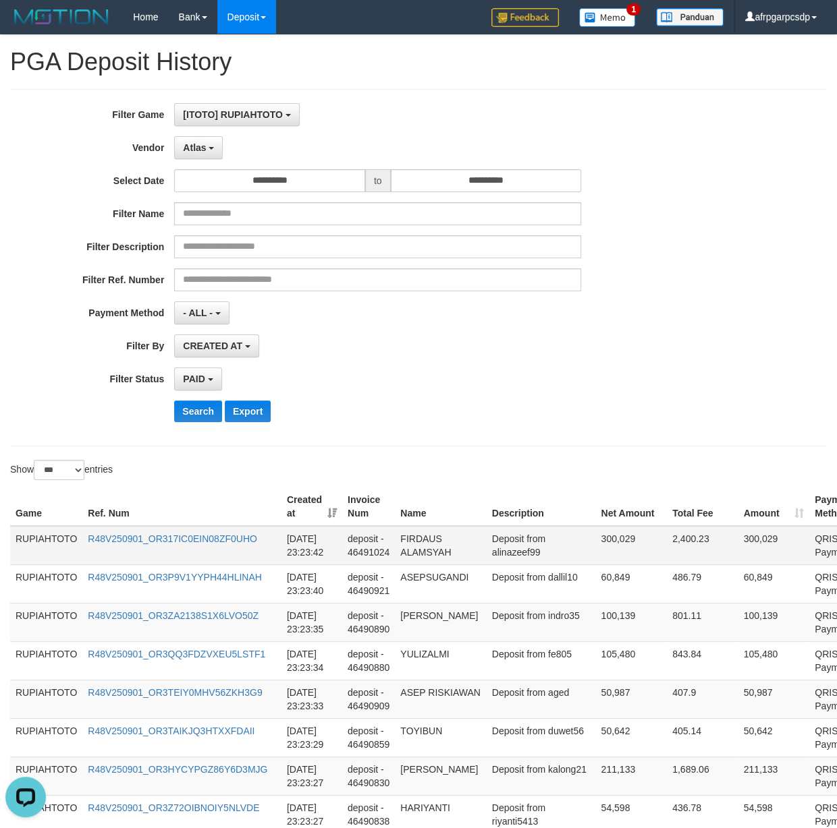
click at [534, 557] on td "Deposit from alinazeef99" at bounding box center [540, 545] width 109 height 39
copy td "alinazeef99"
click at [534, 557] on td "Deposit from alinazeef99" at bounding box center [540, 545] width 109 height 39
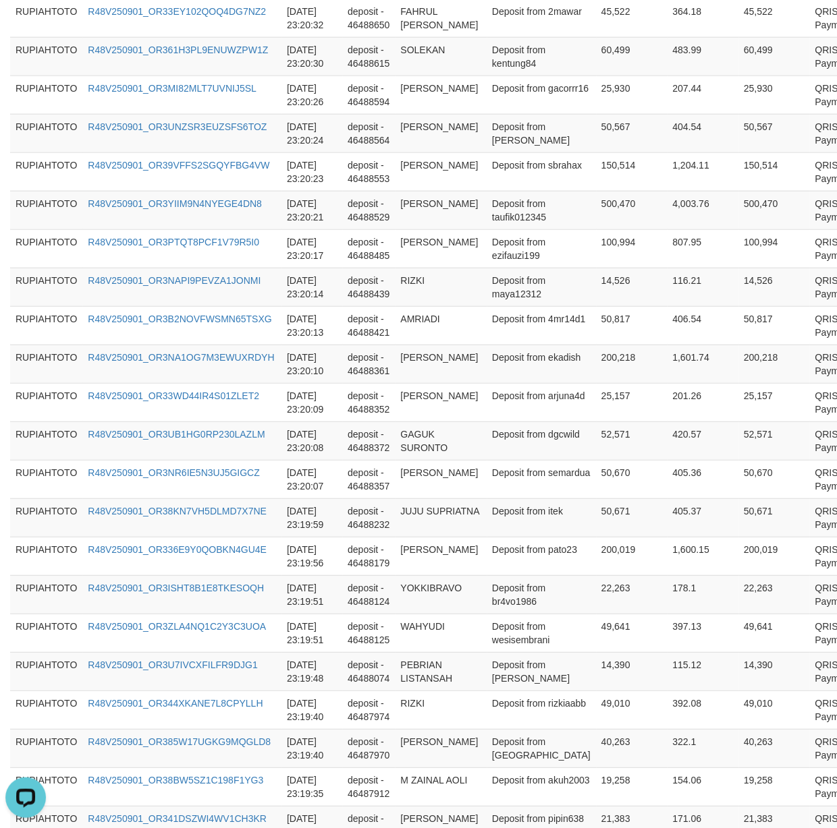
scroll to position [3736, 0]
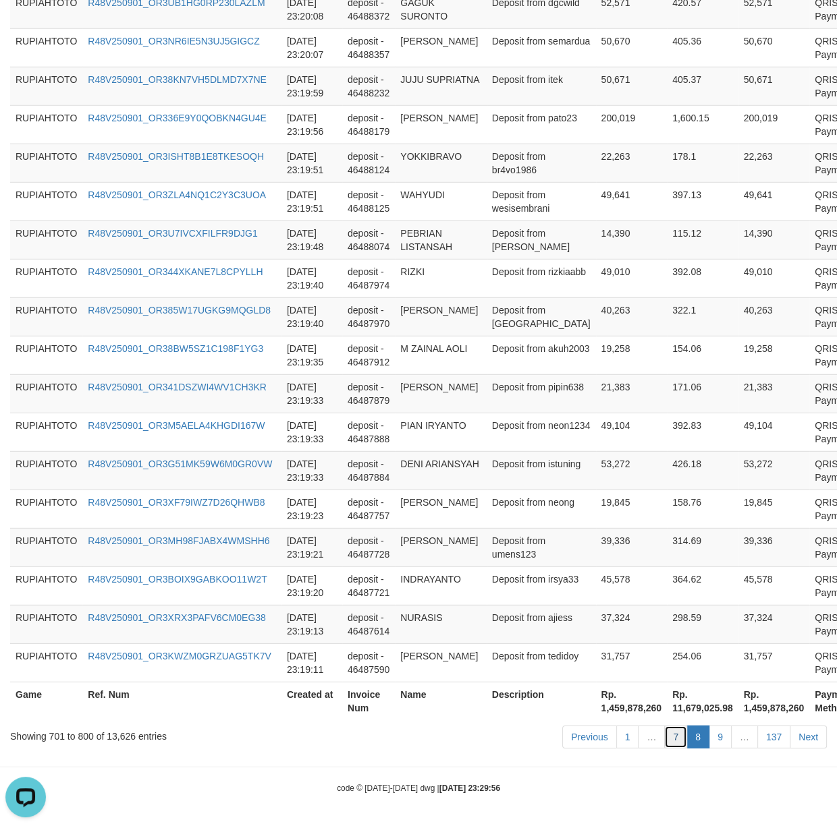
click at [679, 736] on link "7" at bounding box center [675, 737] width 23 height 23
drag, startPoint x: 679, startPoint y: 736, endPoint x: 689, endPoint y: 723, distance: 16.9
click at [682, 734] on link "7" at bounding box center [675, 737] width 23 height 23
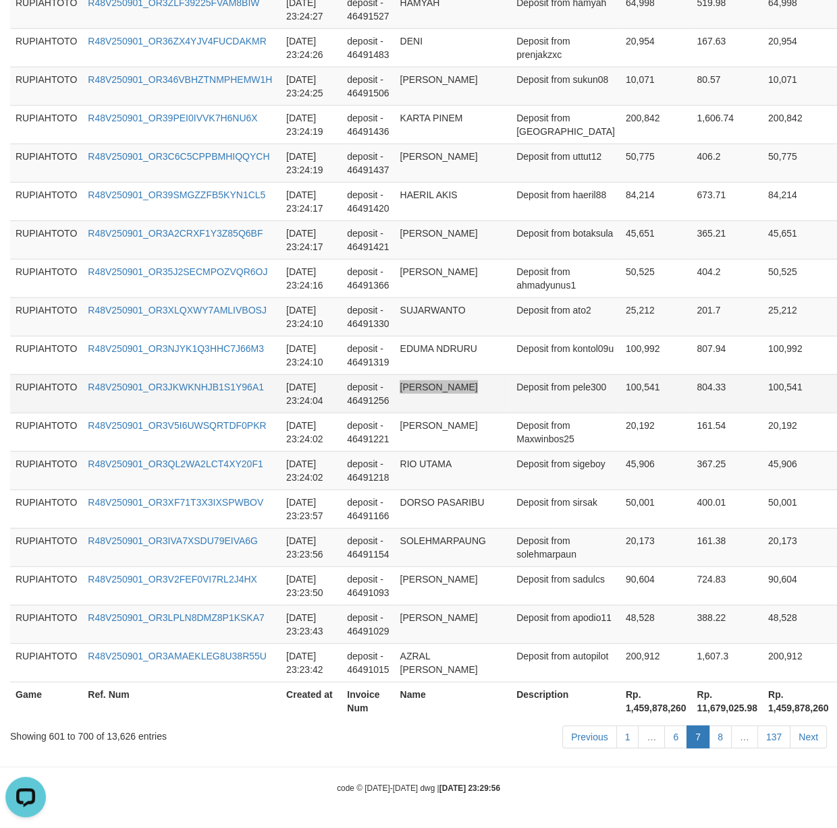
click at [511, 408] on td "Deposit from pele300" at bounding box center [565, 393] width 109 height 38
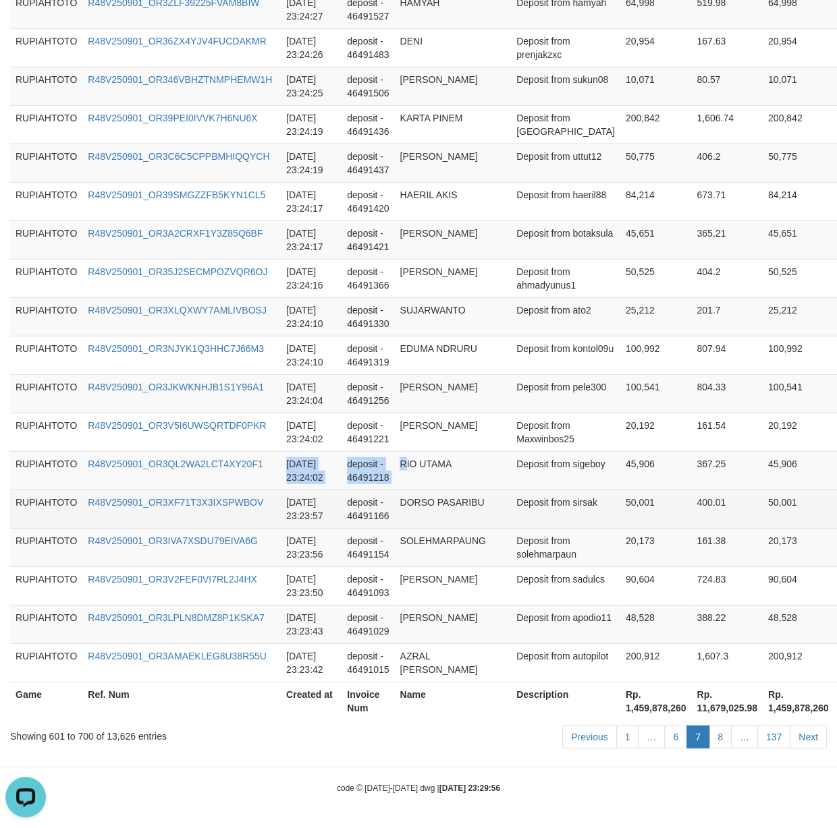
drag, startPoint x: 400, startPoint y: 474, endPoint x: 382, endPoint y: 490, distance: 24.8
click at [388, 484] on tr "RUPIAHTOTO R48V250901_OR3QL2WA2LCT4XY20F1 [DATE] 23:24:02 deposit - 46491218 RI…" at bounding box center [466, 470] width 913 height 38
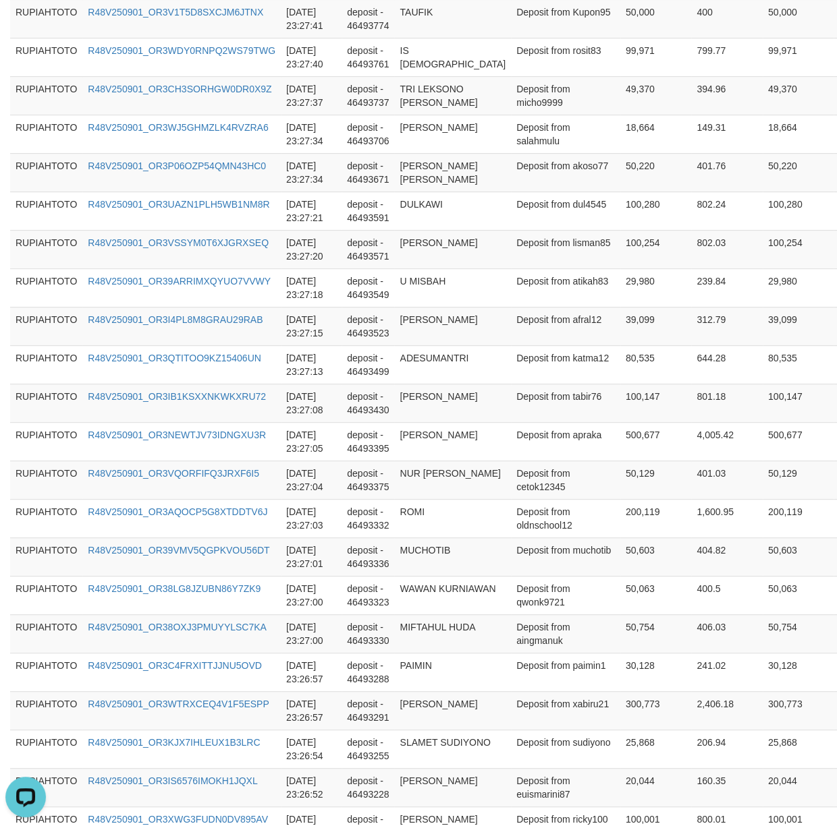
scroll to position [0, 0]
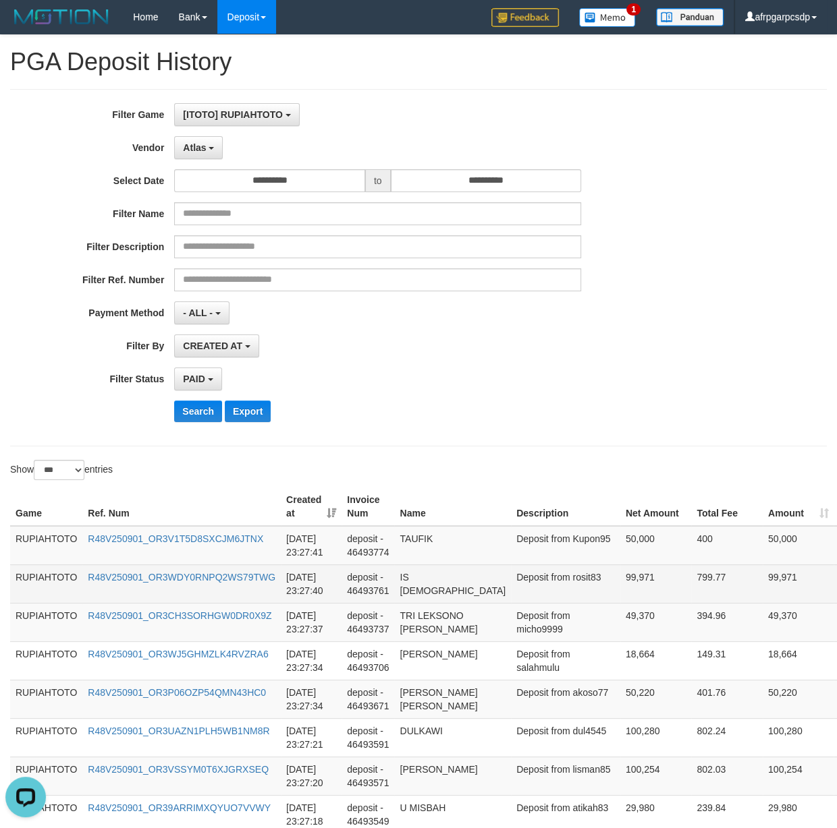
copy td "AZRAL [PERSON_NAME]"
drag, startPoint x: 536, startPoint y: 661, endPoint x: 535, endPoint y: 581, distance: 80.3
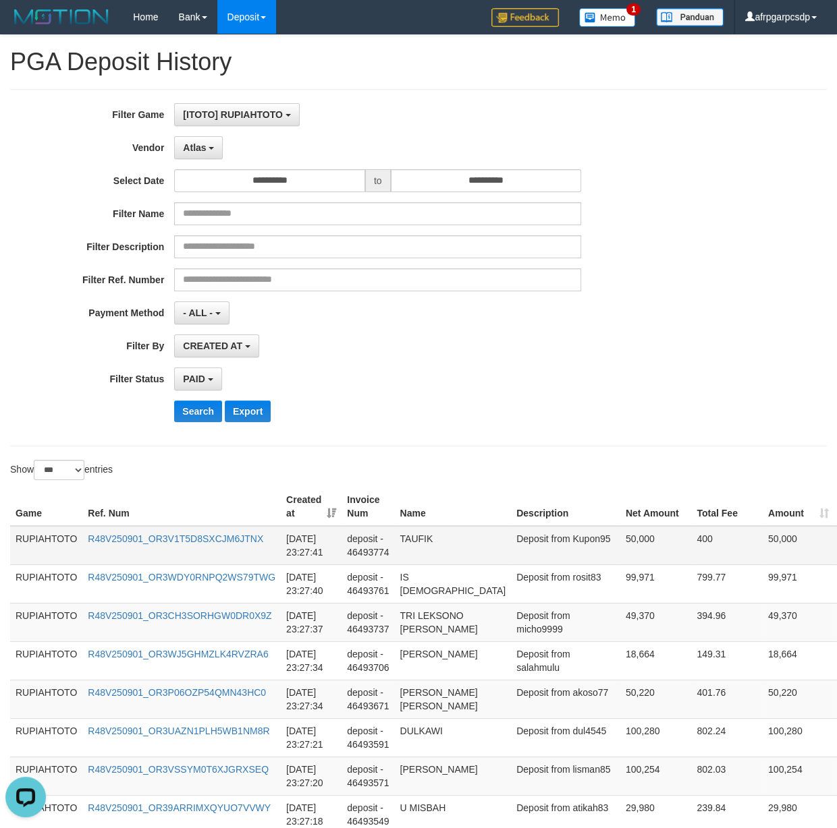
click at [519, 555] on td "Deposit from Kupon95" at bounding box center [565, 545] width 109 height 39
copy td "Kupon95"
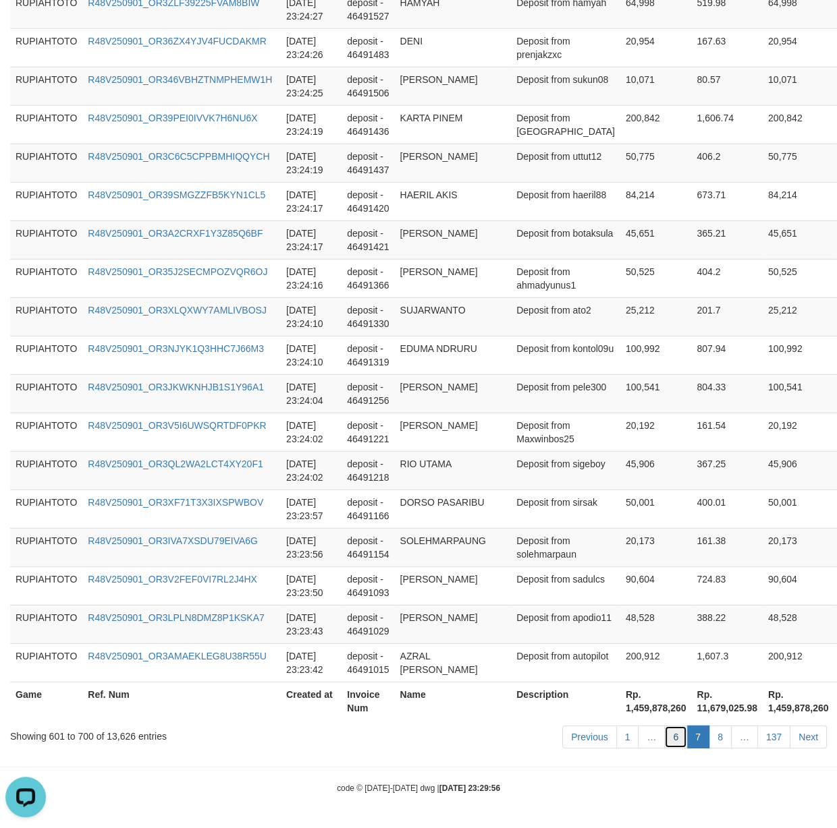
click at [667, 735] on link "6" at bounding box center [675, 737] width 23 height 23
click at [667, 736] on link "6" at bounding box center [675, 737] width 23 height 23
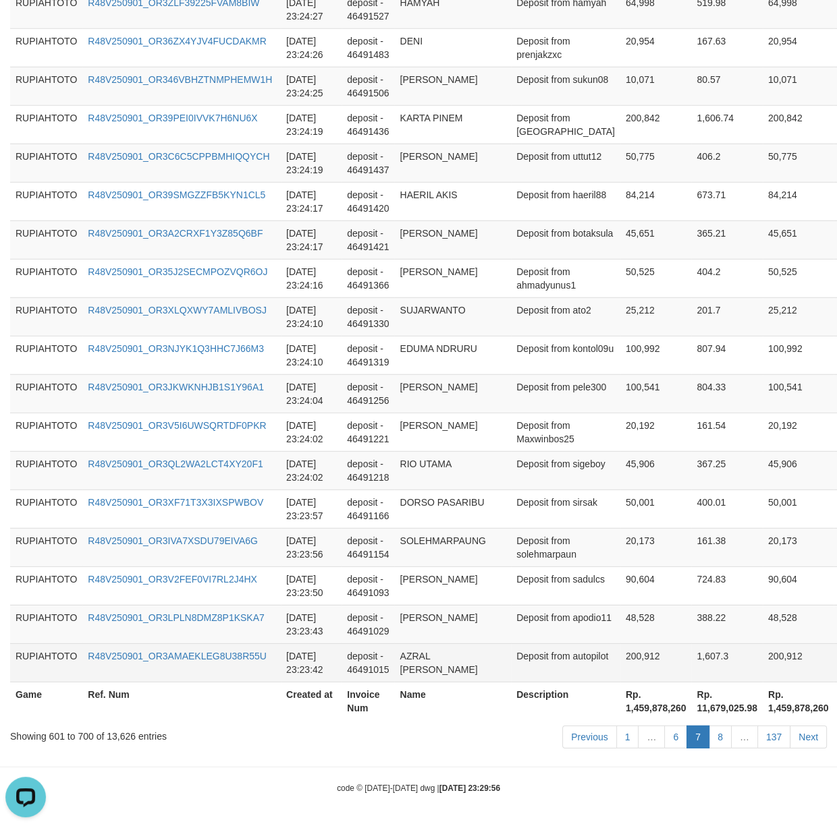
scroll to position [3723, 0]
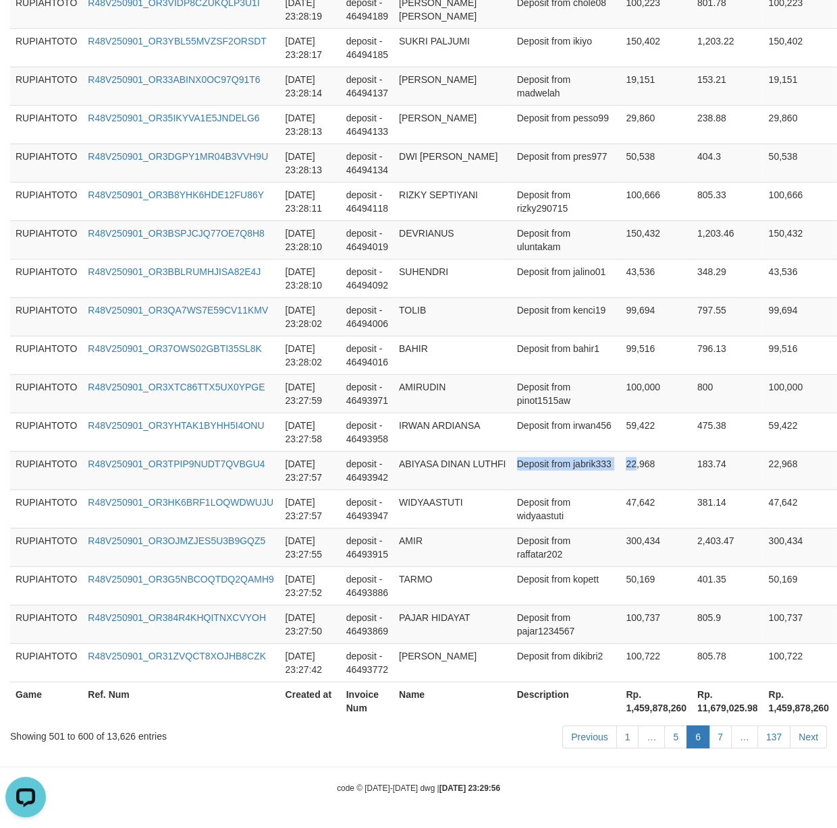
click at [598, 486] on tr "RUPIAHTOTO R48V250901_OR3TPIP9NUDT7QVBGU4 [DATE] 23:27:57 deposit - 46493942 AB…" at bounding box center [466, 470] width 913 height 38
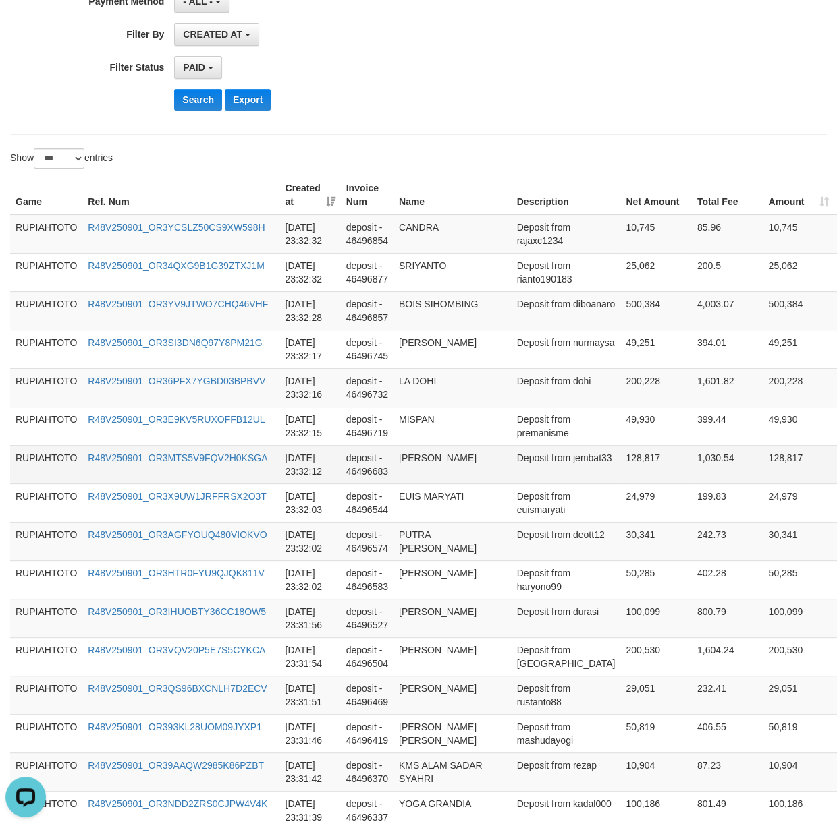
scroll to position [279, 0]
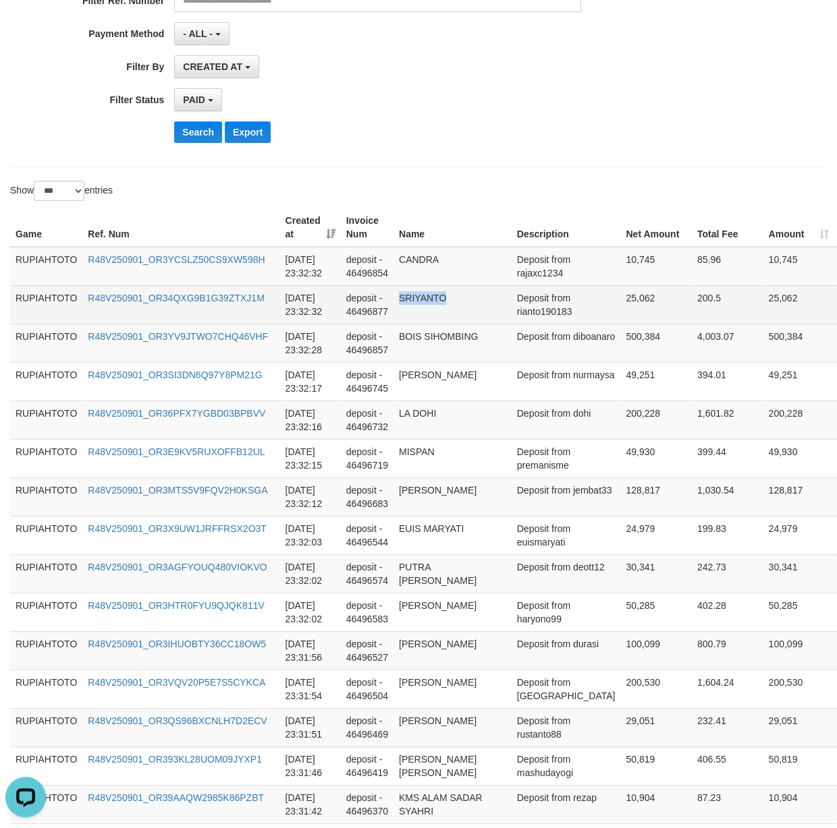
copy td "SRIYANTO"
drag, startPoint x: 567, startPoint y: 629, endPoint x: 540, endPoint y: 315, distance: 315.5
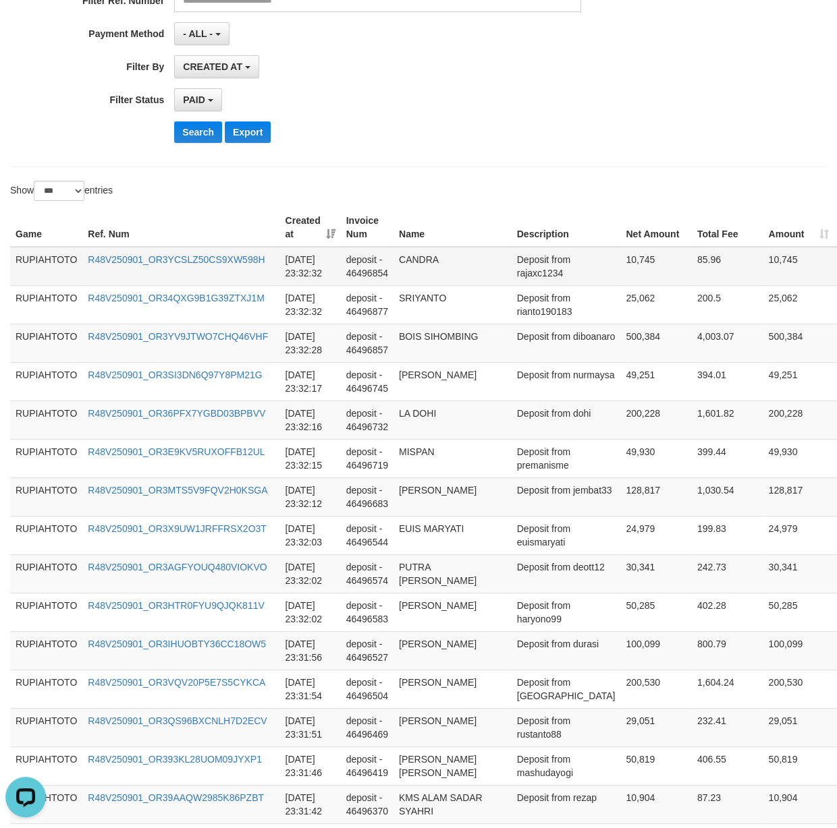
click at [540, 281] on td "Deposit from rajaxc1234" at bounding box center [565, 266] width 109 height 39
copy td "rajaxc1234"
click at [540, 281] on td "Deposit from rajaxc1234" at bounding box center [565, 266] width 109 height 39
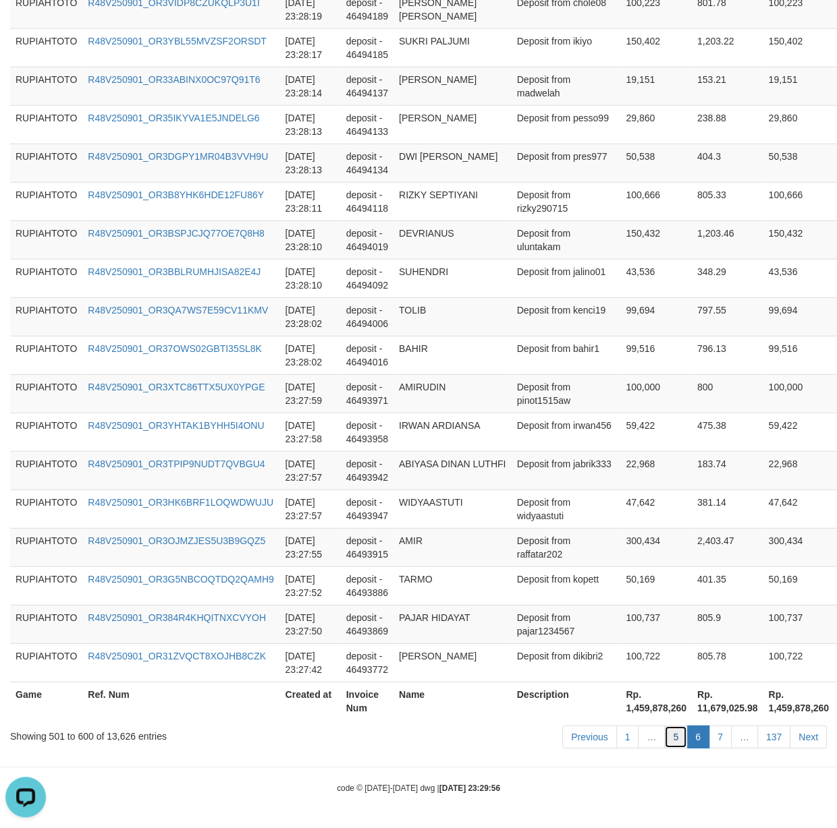
click at [667, 743] on link "5" at bounding box center [675, 737] width 23 height 23
click at [667, 741] on link "5" at bounding box center [675, 737] width 23 height 23
drag, startPoint x: 629, startPoint y: 459, endPoint x: 605, endPoint y: 459, distance: 23.6
click at [624, 459] on td "22,968" at bounding box center [656, 470] width 72 height 38
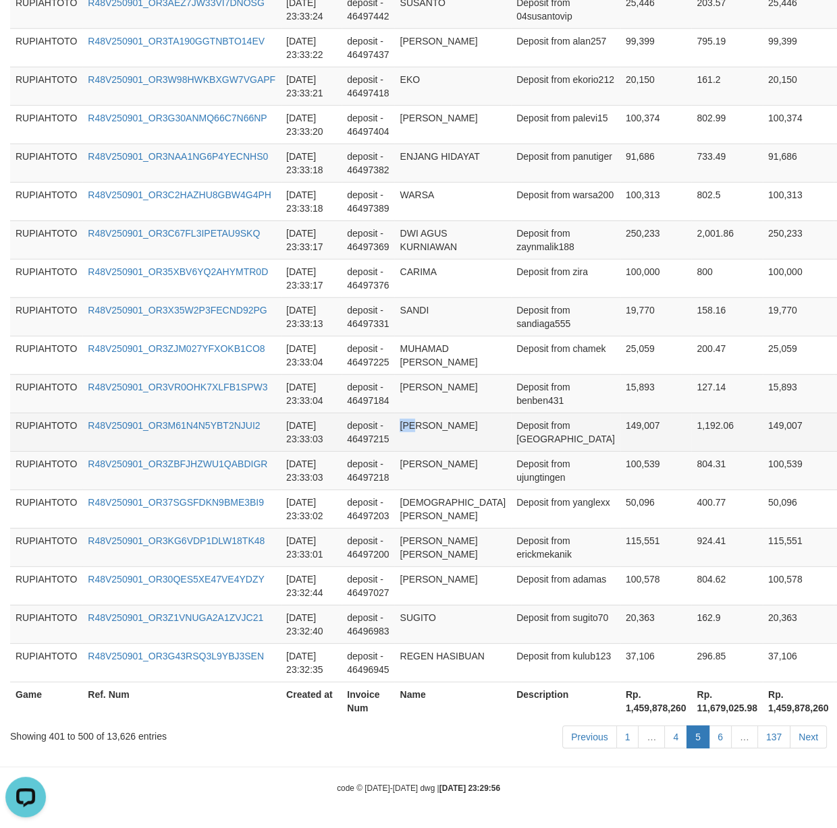
click at [414, 442] on td "[PERSON_NAME]" at bounding box center [452, 432] width 117 height 38
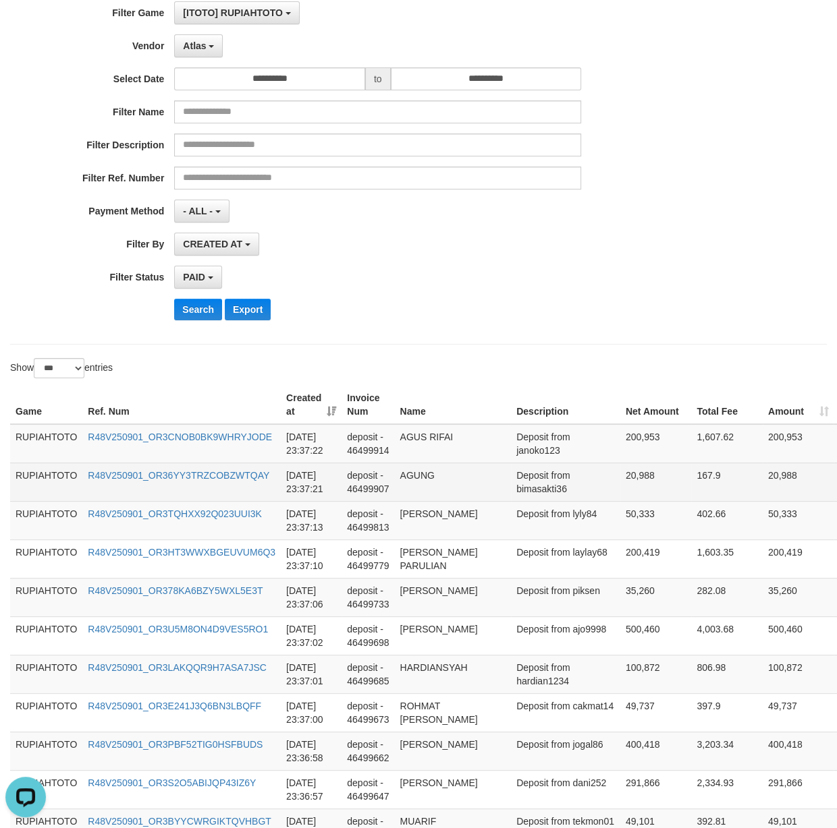
scroll to position [0, 0]
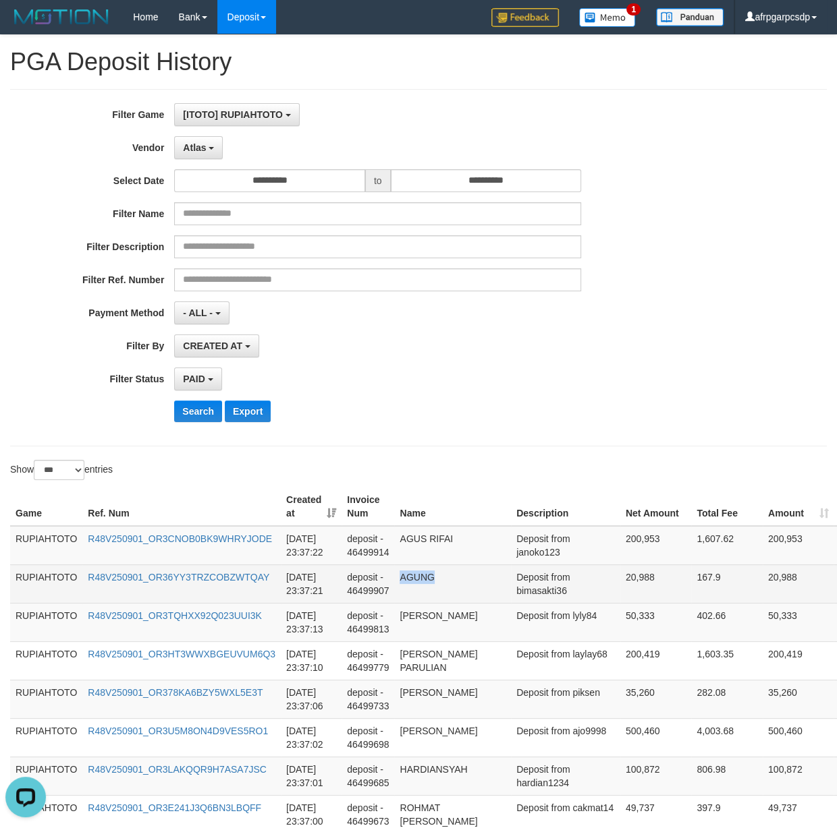
drag, startPoint x: 563, startPoint y: 668, endPoint x: 546, endPoint y: 596, distance: 74.0
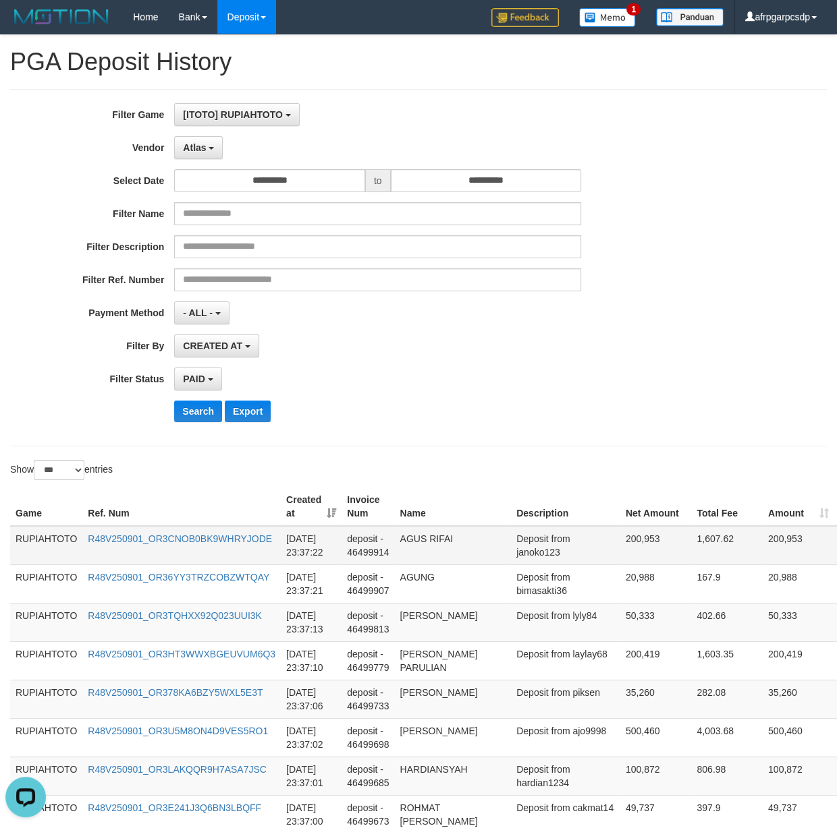
click at [544, 559] on td "Deposit from janoko123" at bounding box center [565, 545] width 109 height 39
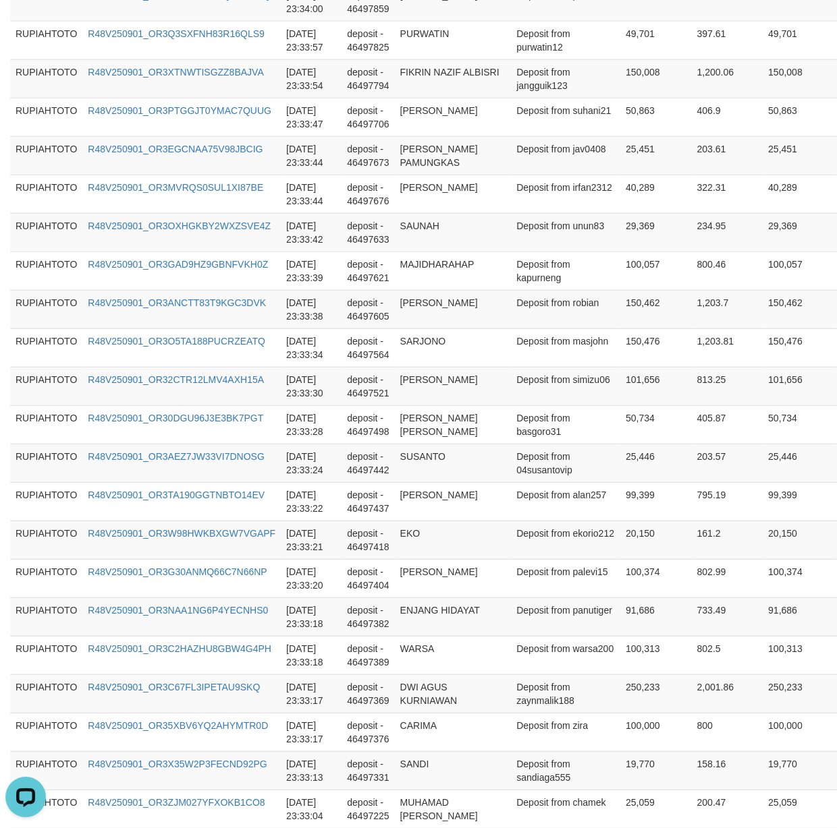
scroll to position [3736, 0]
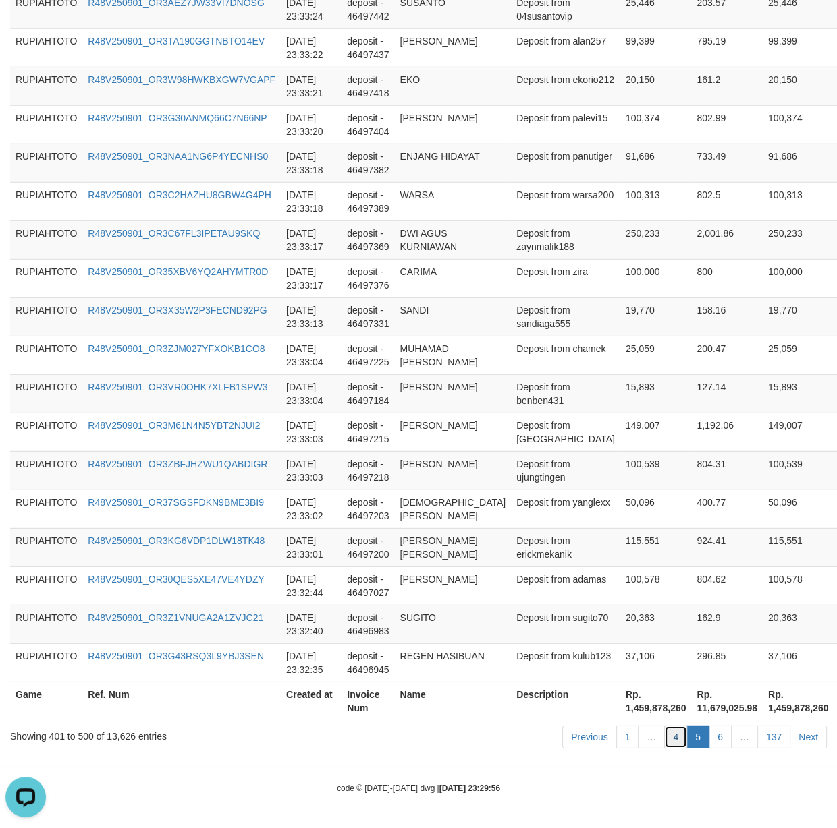
click at [667, 734] on link "4" at bounding box center [675, 737] width 23 height 23
drag, startPoint x: 667, startPoint y: 734, endPoint x: 93, endPoint y: 698, distance: 574.5
click at [664, 734] on link "4" at bounding box center [675, 737] width 23 height 23
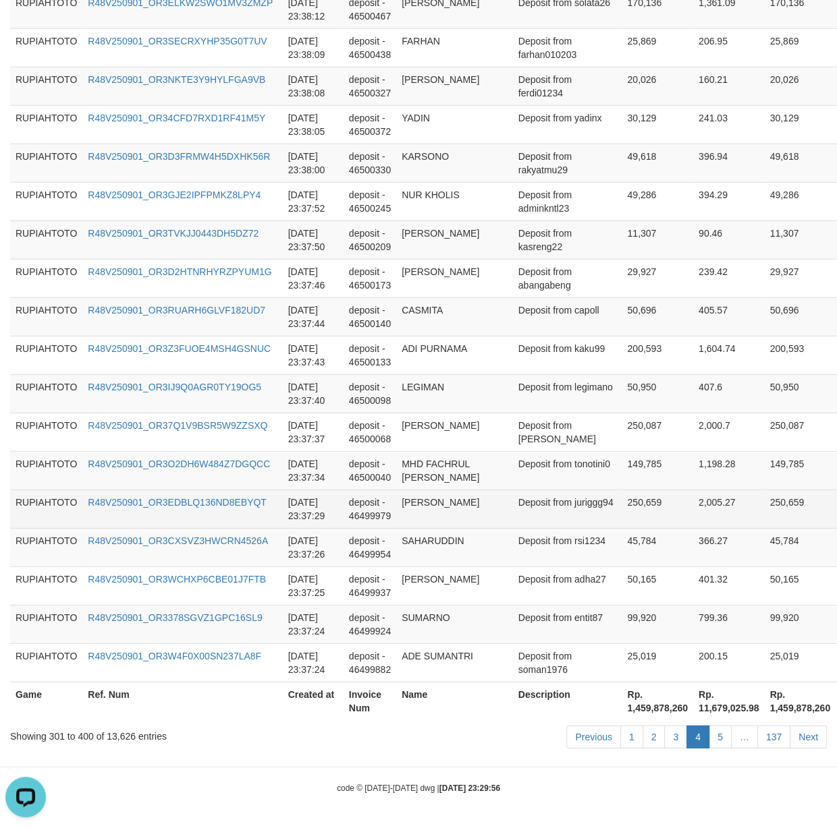
click at [480, 515] on td "[PERSON_NAME]" at bounding box center [454, 509] width 117 height 38
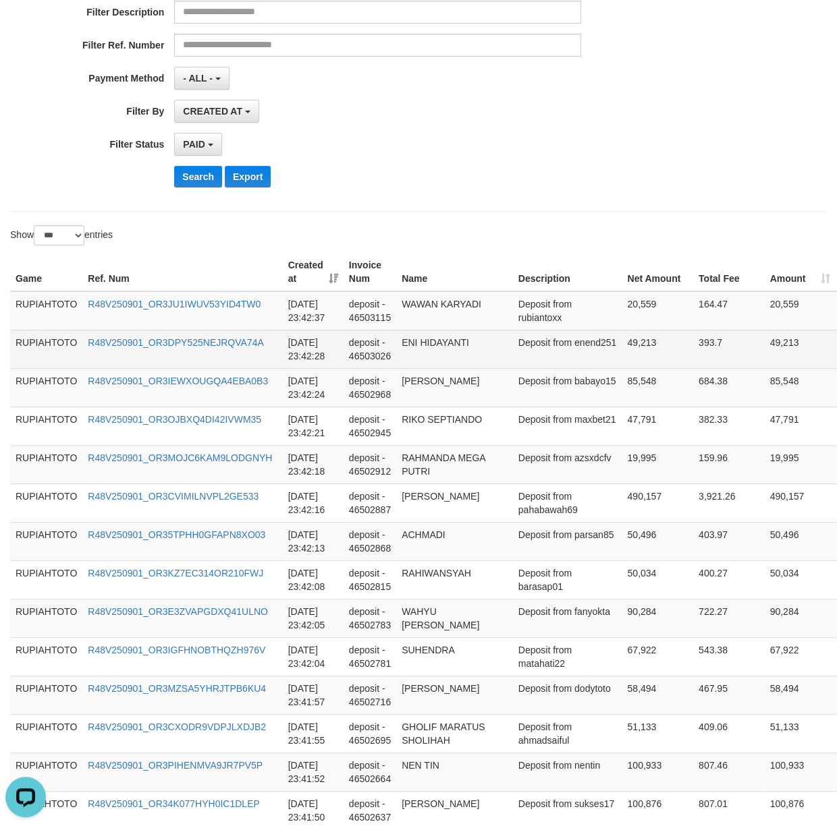
scroll to position [210, 0]
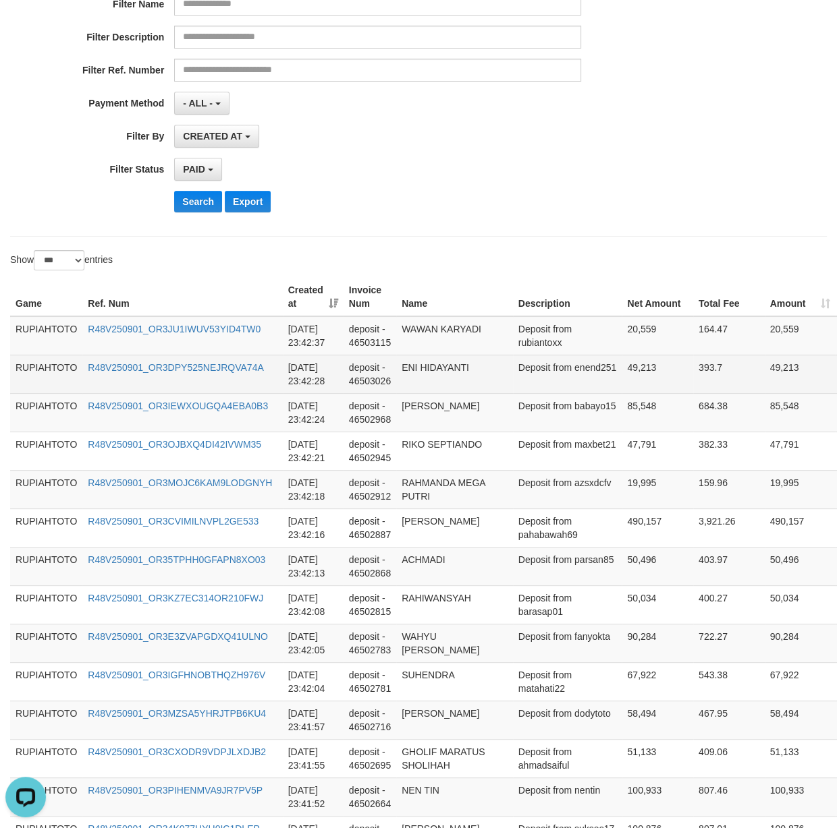
drag, startPoint x: 553, startPoint y: 660, endPoint x: 545, endPoint y: 384, distance: 276.7
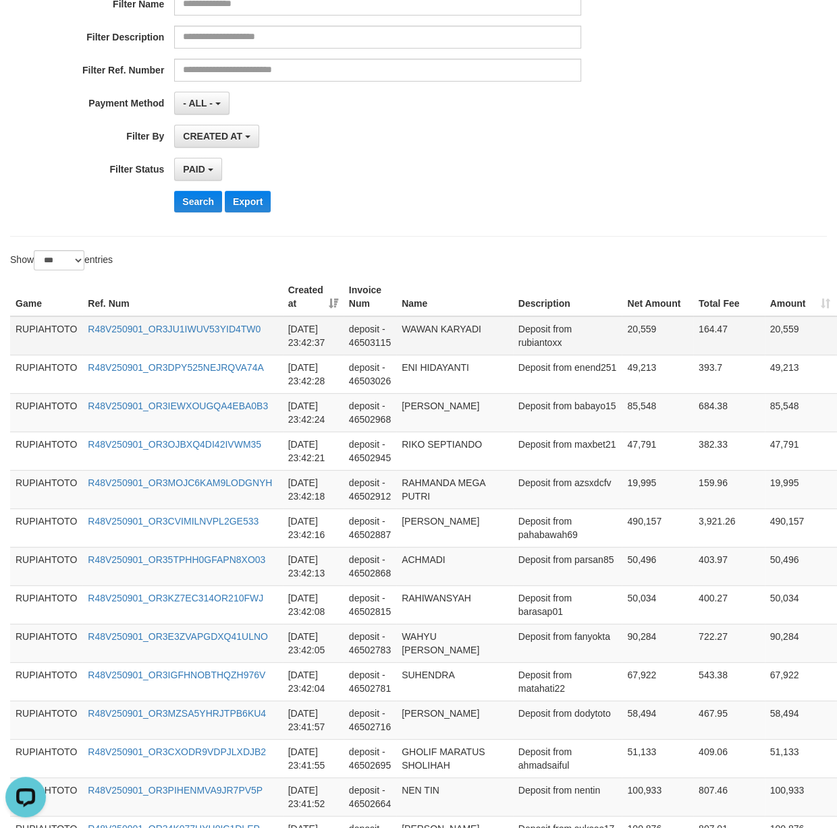
click at [553, 350] on td "Deposit from rubiantoxx" at bounding box center [567, 335] width 109 height 39
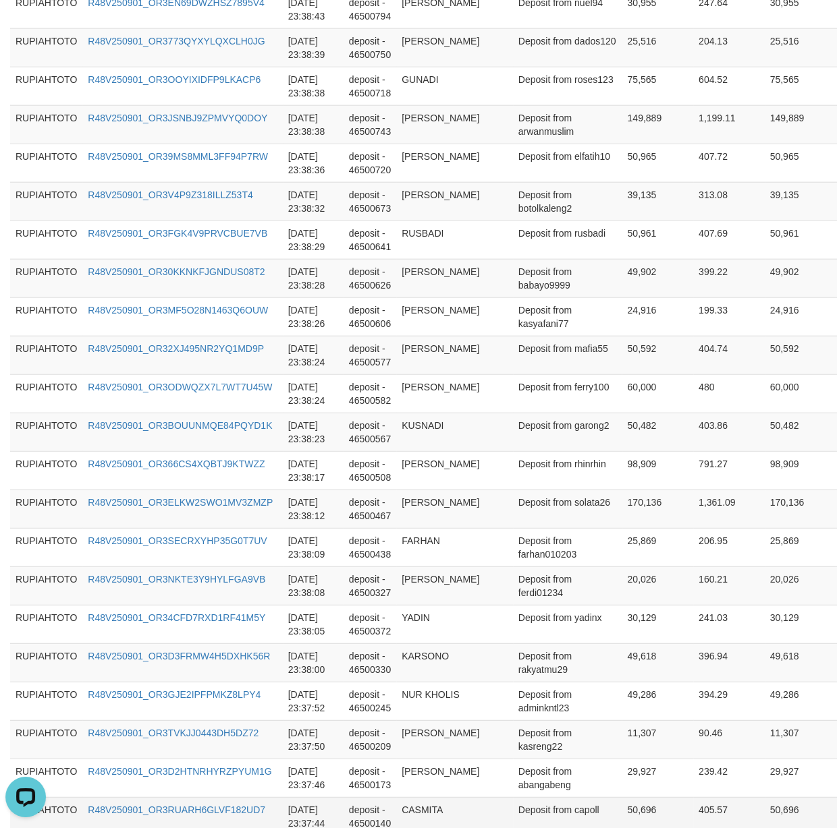
scroll to position [3723, 0]
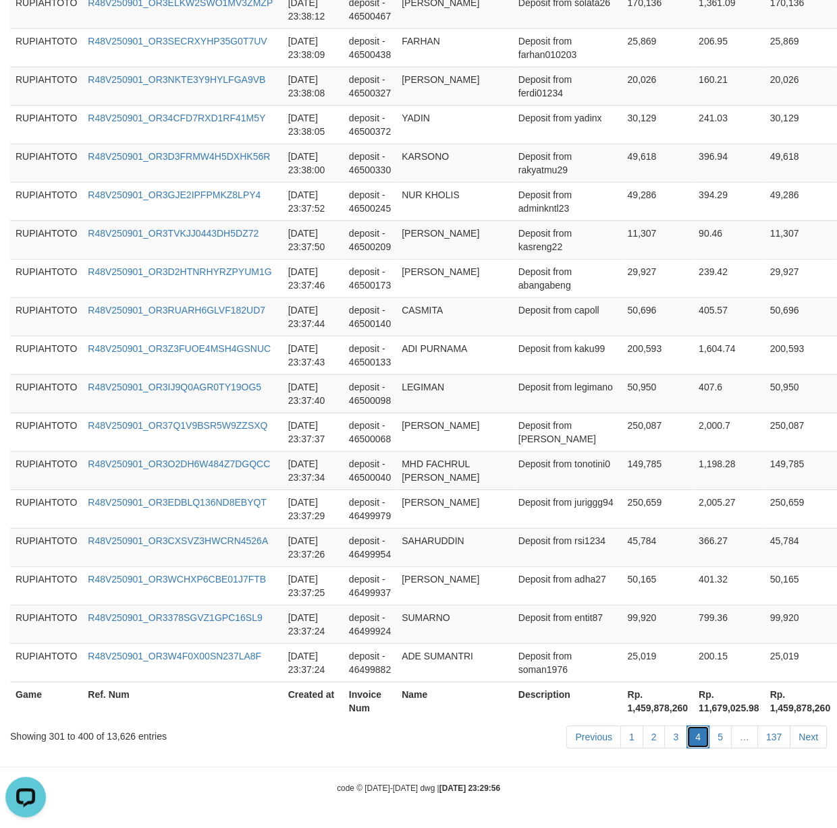
click at [686, 743] on link "4" at bounding box center [697, 737] width 23 height 23
click at [678, 741] on link "3" at bounding box center [675, 737] width 23 height 23
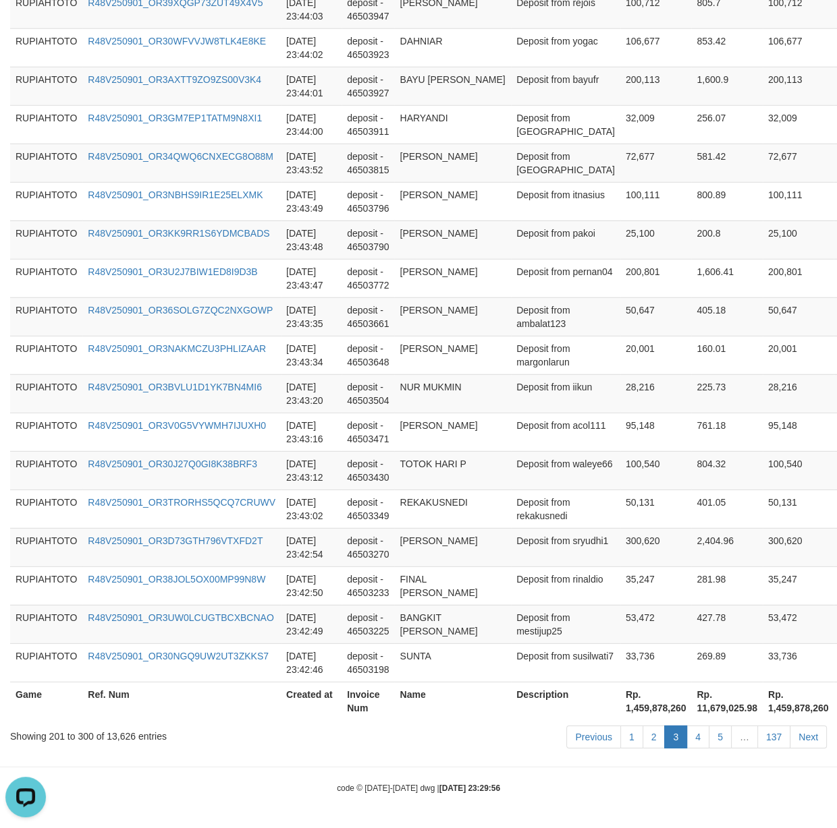
scroll to position [3763, 0]
click at [571, 451] on tr "RUPIAHTOTO R48V250901_OR30J27Q0GI8K38BRF3 [DATE] 23:43:12 deposit - 46503430 TO…" at bounding box center [466, 470] width 913 height 38
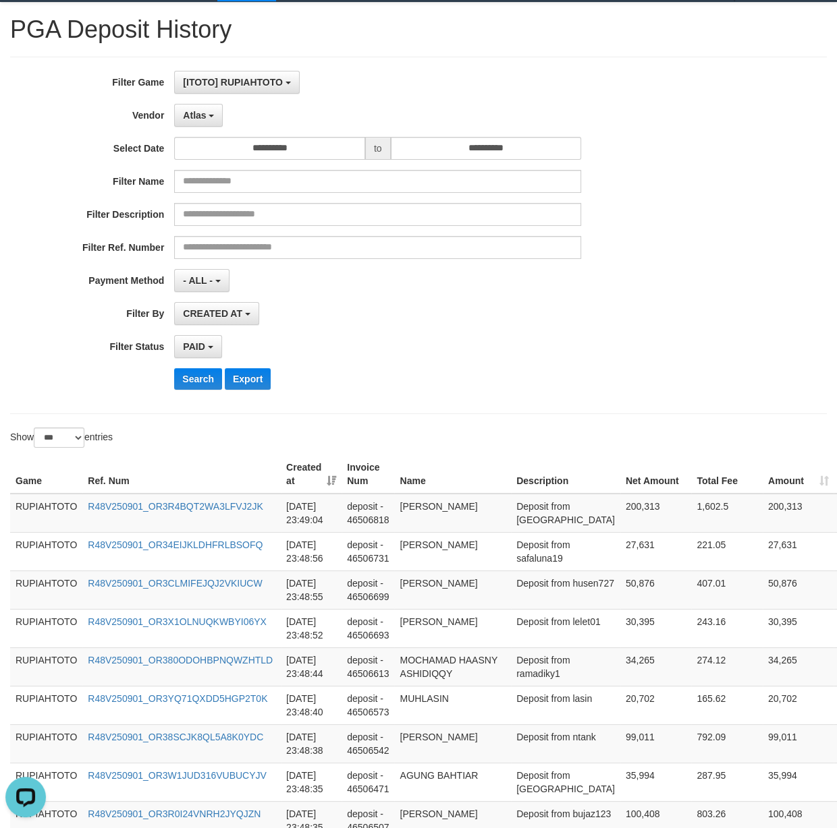
scroll to position [0, 0]
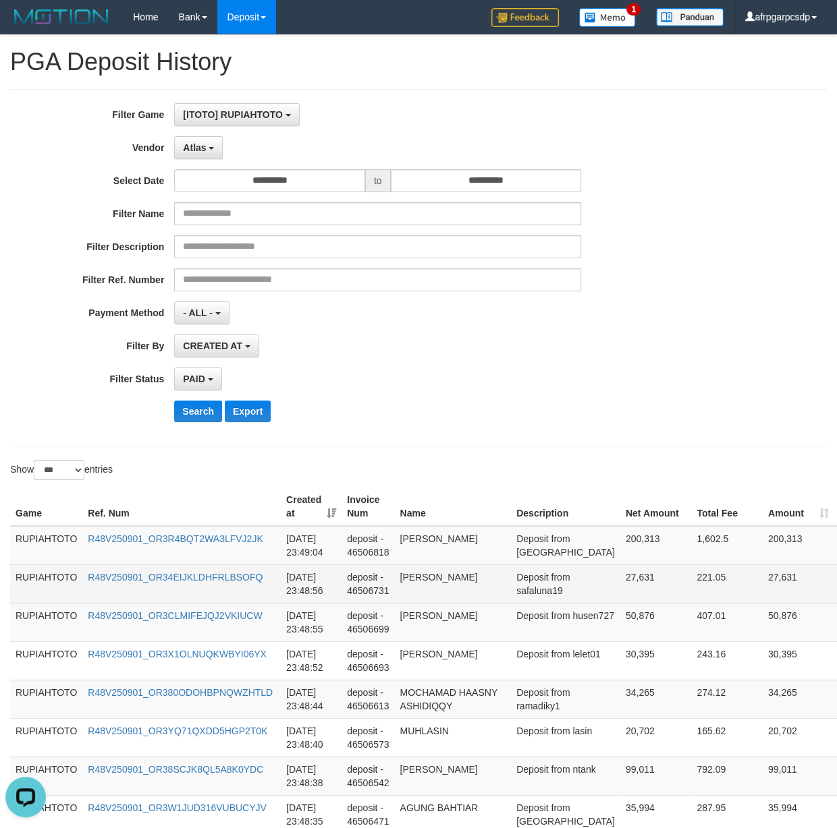
drag, startPoint x: 521, startPoint y: 582, endPoint x: 397, endPoint y: 513, distance: 142.3
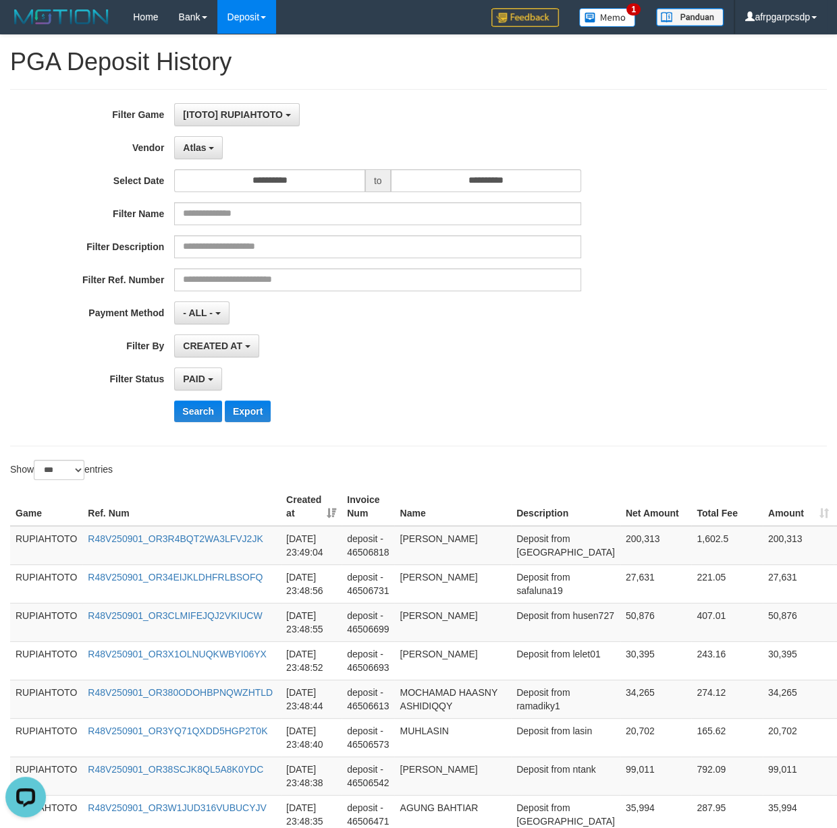
click at [511, 557] on td "Deposit from [GEOGRAPHIC_DATA]" at bounding box center [565, 545] width 109 height 39
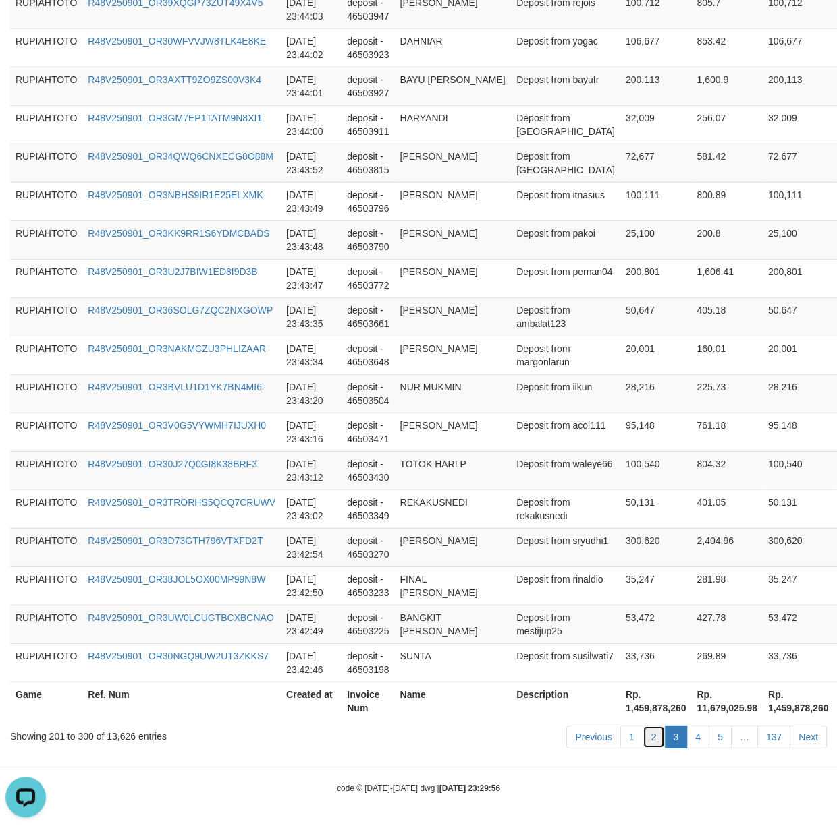
click at [658, 741] on link "2" at bounding box center [653, 737] width 23 height 23
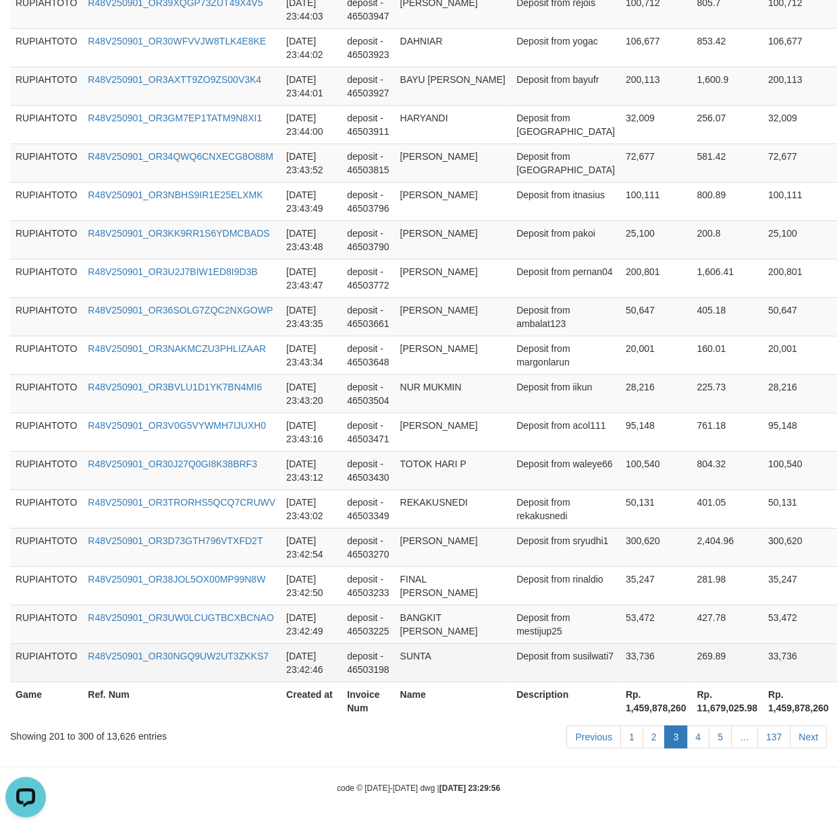
scroll to position [3736, 0]
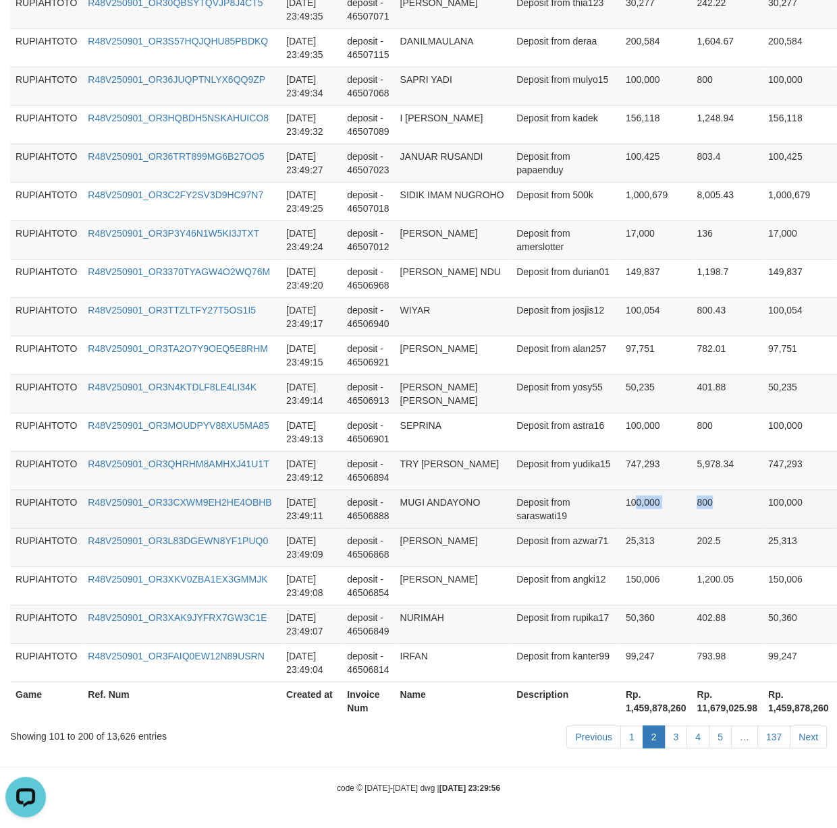
drag, startPoint x: 643, startPoint y: 517, endPoint x: 696, endPoint y: 517, distance: 53.3
click at [696, 517] on tr "RUPIAHTOTO R48V250901_OR33CXWM9EH2HE4OBHB [DATE] 23:49:11 deposit - 46506888 MU…" at bounding box center [466, 509] width 913 height 38
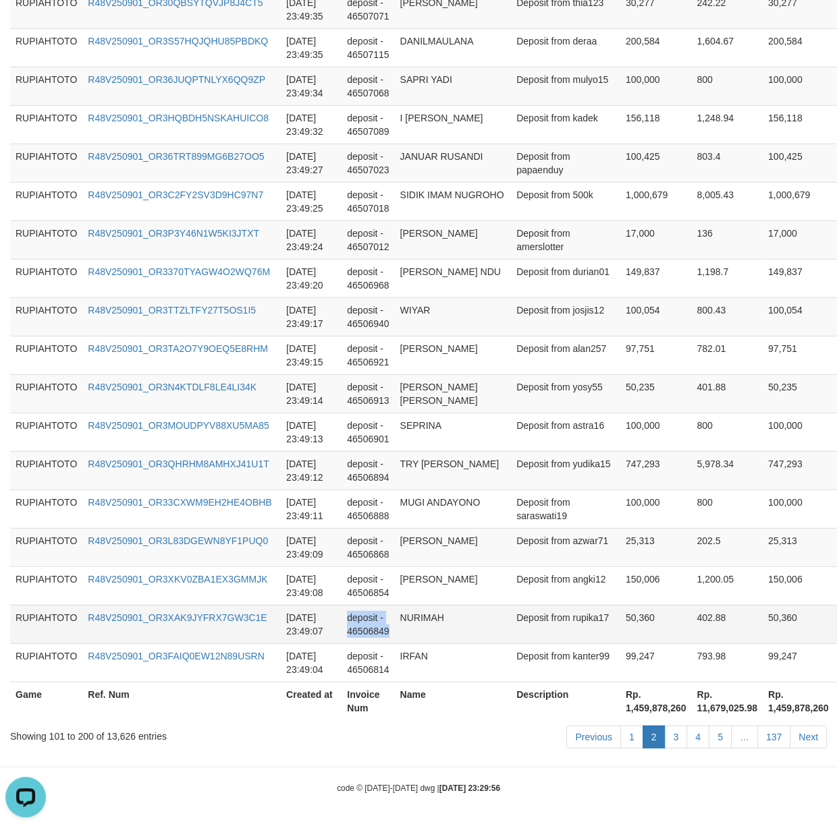
click at [490, 631] on tr "RUPIAHTOTO R48V250901_OR3XAK9JYFRX7GW3C1E [DATE] 23:49:07 deposit - 46506849 NU…" at bounding box center [466, 624] width 913 height 38
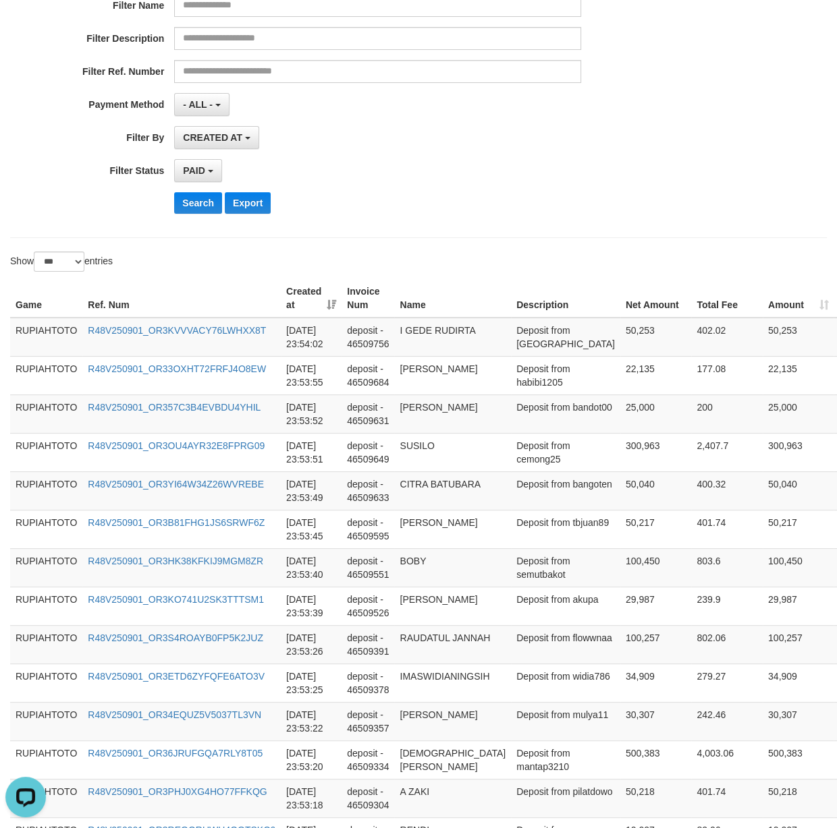
scroll to position [0, 0]
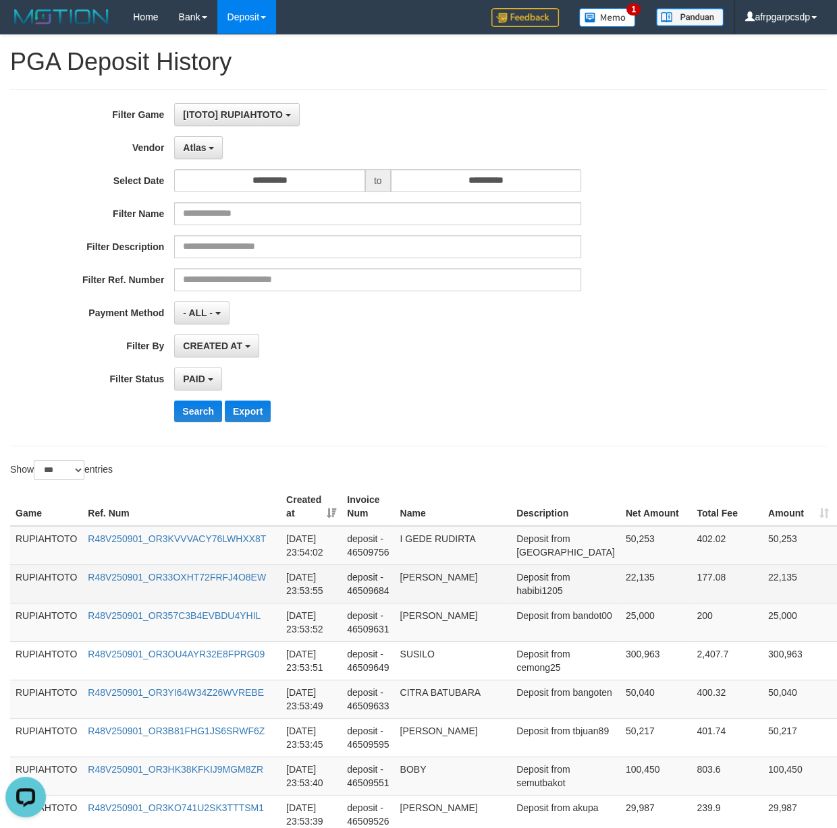
drag, startPoint x: 538, startPoint y: 664, endPoint x: 534, endPoint y: 586, distance: 78.4
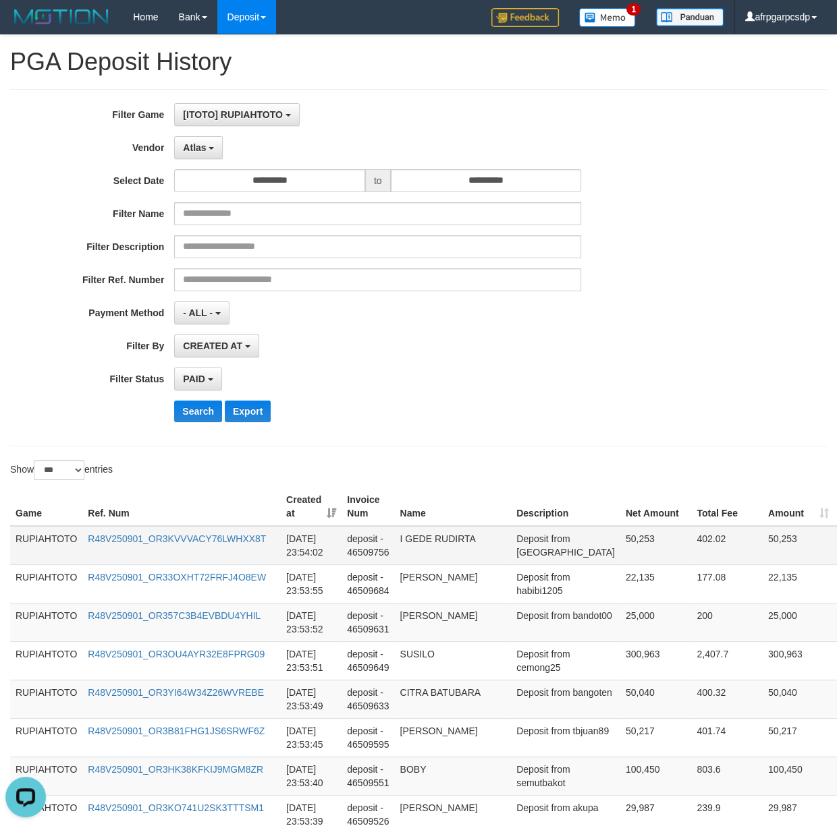
click at [515, 559] on td "Deposit from [GEOGRAPHIC_DATA]" at bounding box center [565, 545] width 109 height 39
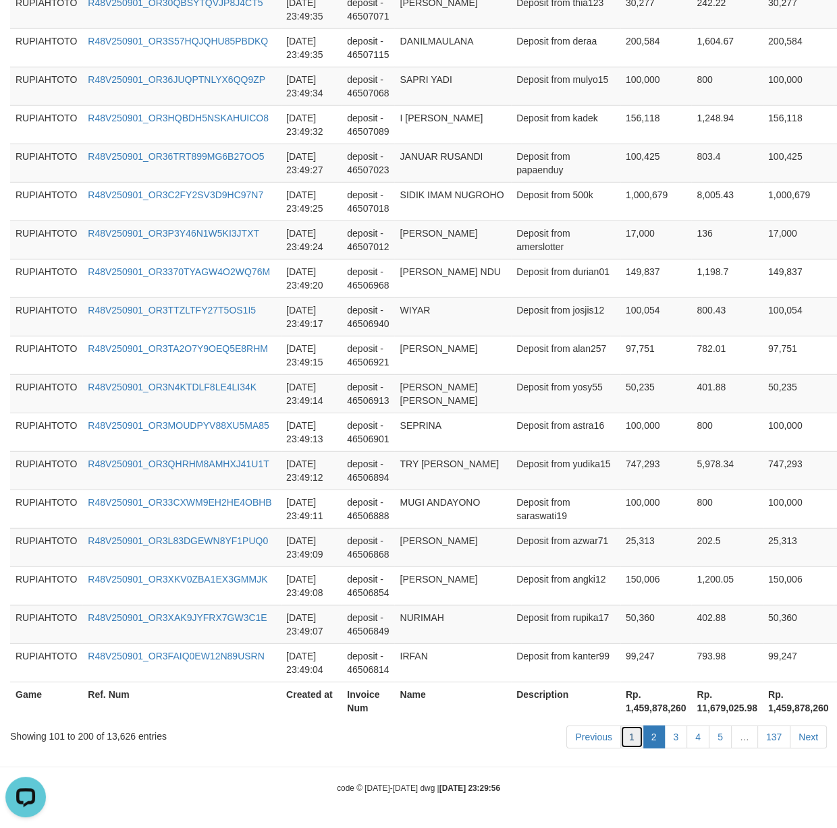
click at [629, 732] on link "1" at bounding box center [631, 737] width 23 height 23
click at [625, 731] on link "1" at bounding box center [631, 737] width 23 height 23
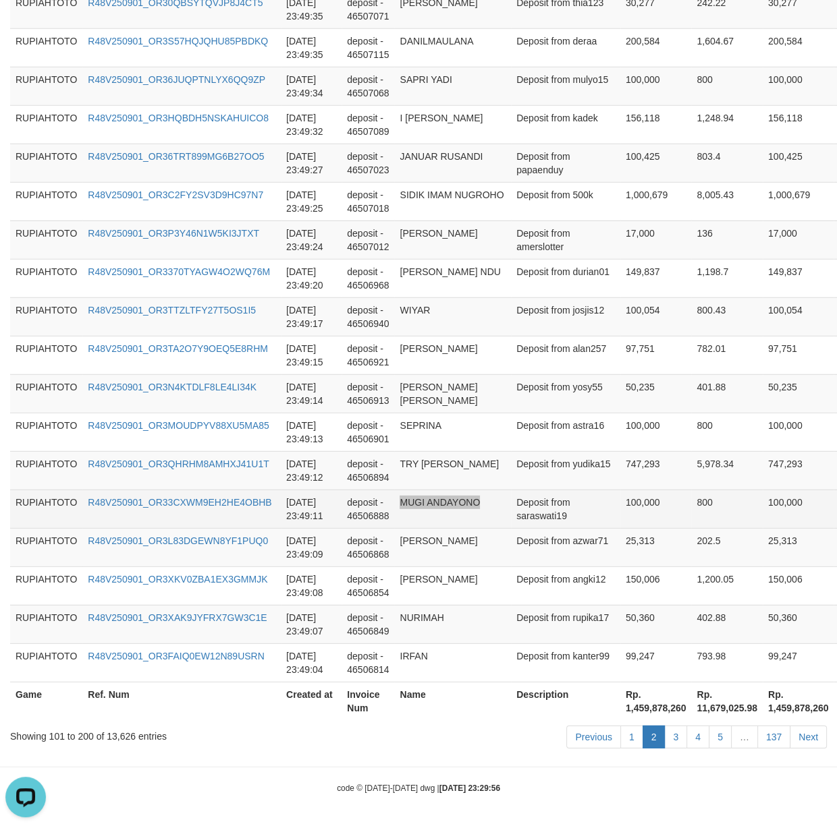
click at [501, 501] on tr "RUPIAHTOTO R48V250901_OR33CXWM9EH2HE4OBHB [DATE] 23:49:11 deposit - 46506888 MU…" at bounding box center [466, 509] width 913 height 38
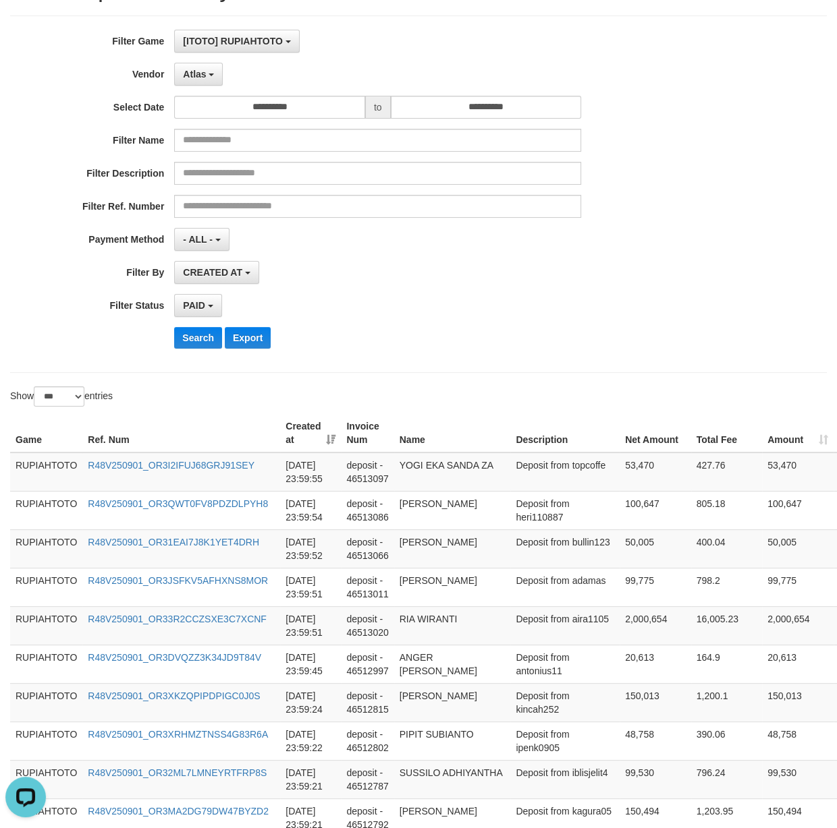
scroll to position [0, 0]
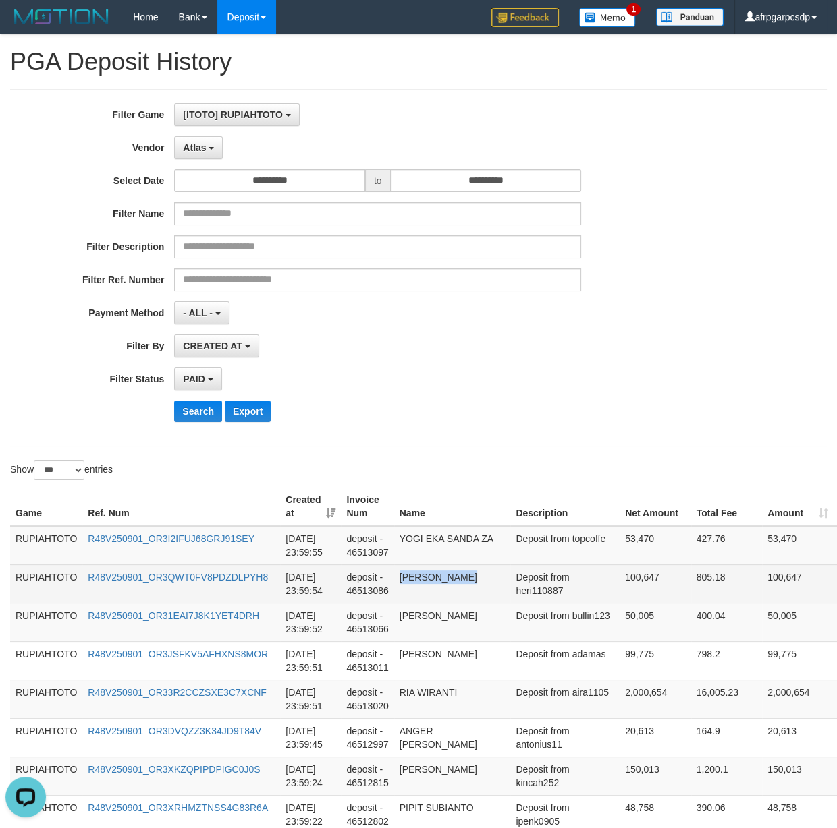
drag, startPoint x: 537, startPoint y: 632, endPoint x: 517, endPoint y: 602, distance: 36.1
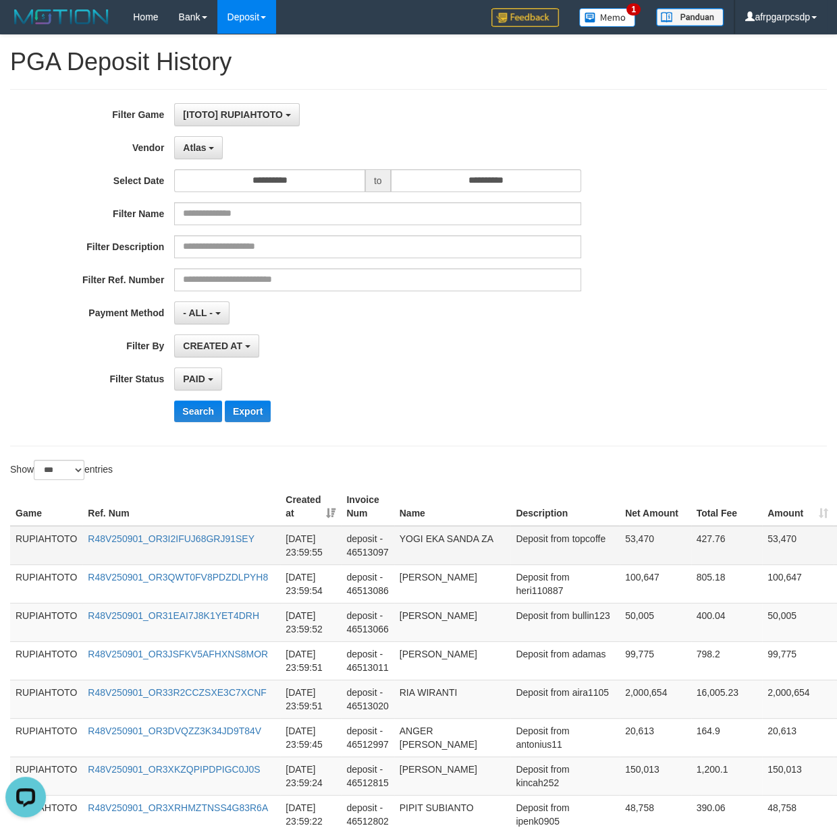
click at [513, 553] on td "Deposit from topcoffe" at bounding box center [564, 545] width 109 height 39
drag, startPoint x: 40, startPoint y: 403, endPoint x: 169, endPoint y: 334, distance: 147.0
click at [60, 390] on div "**********" at bounding box center [348, 267] width 697 height 329
click at [325, 175] on input "**********" at bounding box center [269, 180] width 191 height 23
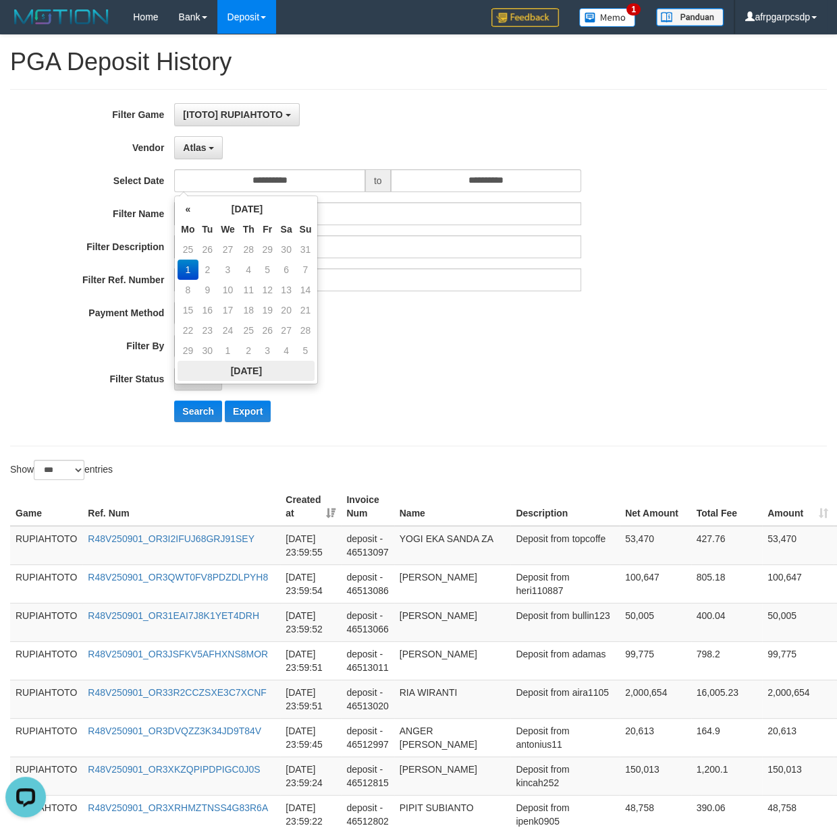
click at [234, 368] on th "[DATE]" at bounding box center [245, 371] width 137 height 20
type input "**********"
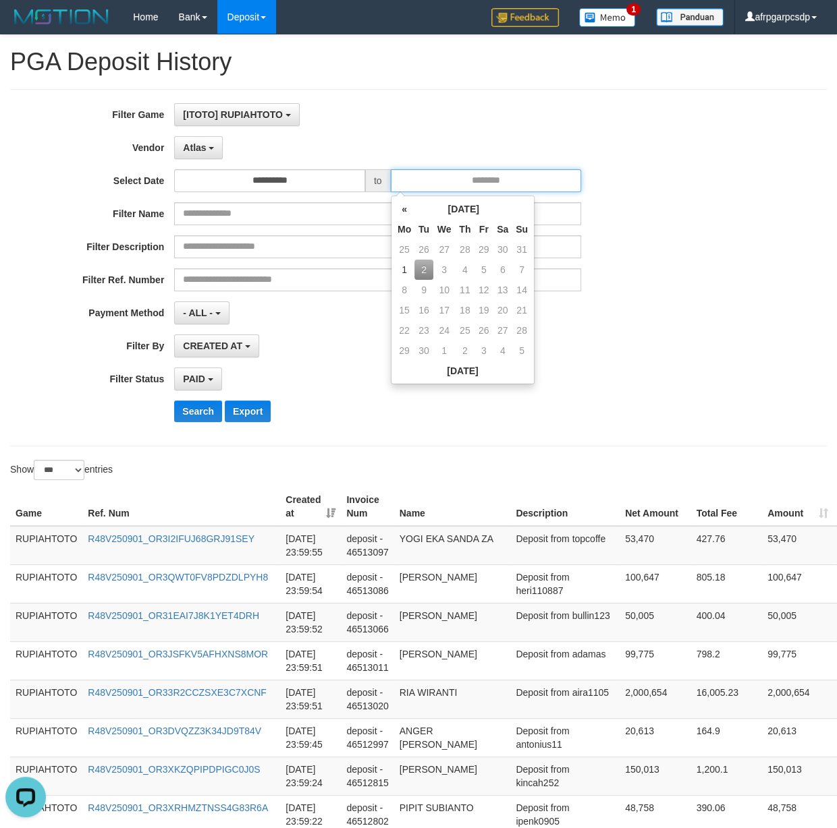
click at [518, 174] on input "text" at bounding box center [486, 180] width 191 height 23
click at [453, 371] on th "[DATE]" at bounding box center [462, 371] width 137 height 20
type input "**********"
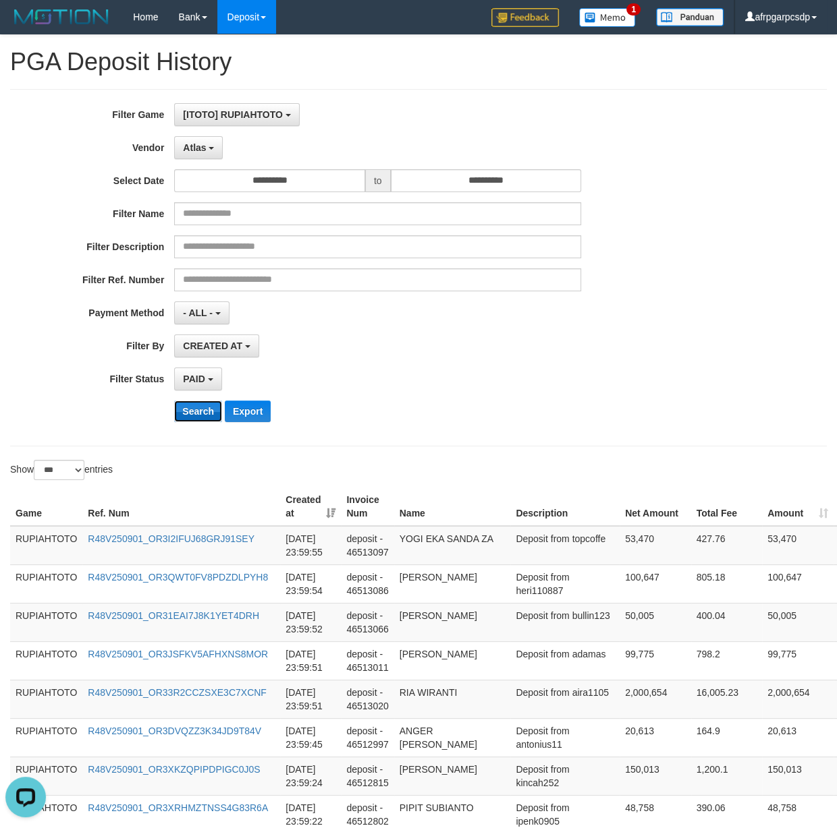
click at [186, 421] on button "Search" at bounding box center [198, 412] width 48 height 22
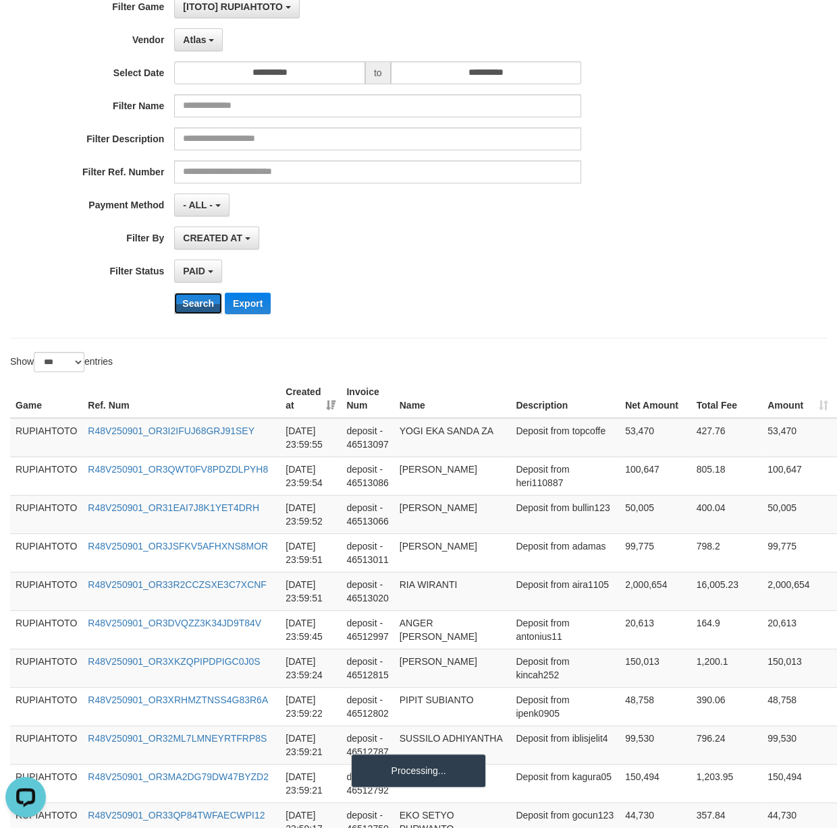
scroll to position [217, 0]
